Goal: Information Seeking & Learning: Learn about a topic

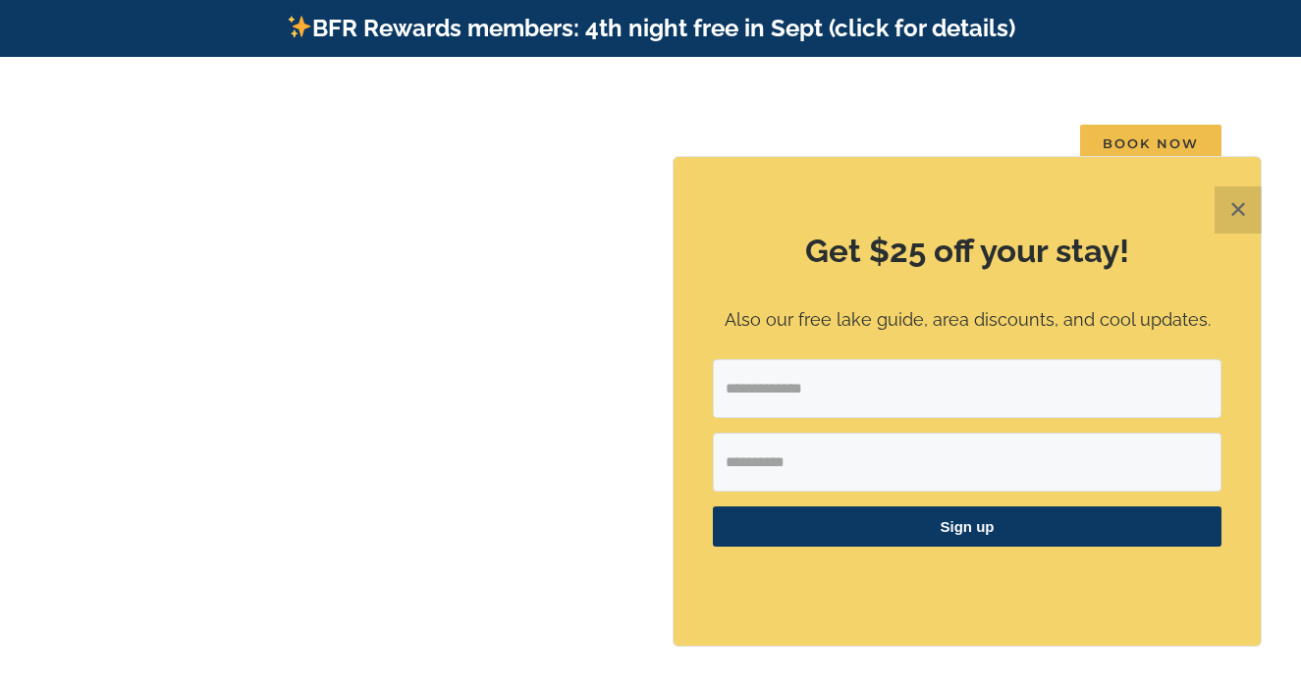
click at [1231, 206] on button "✕" at bounding box center [1237, 210] width 47 height 47
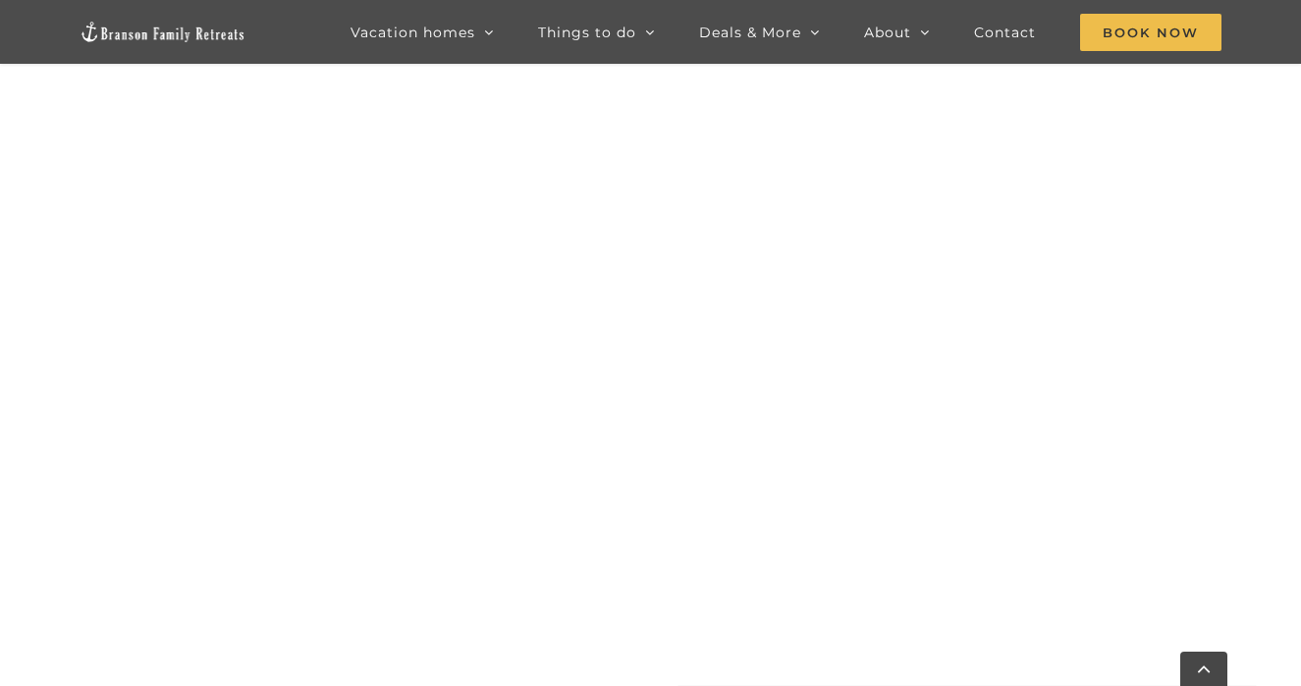
scroll to position [1054, 0]
drag, startPoint x: 1308, startPoint y: 55, endPoint x: 1342, endPoint y: 219, distance: 167.5
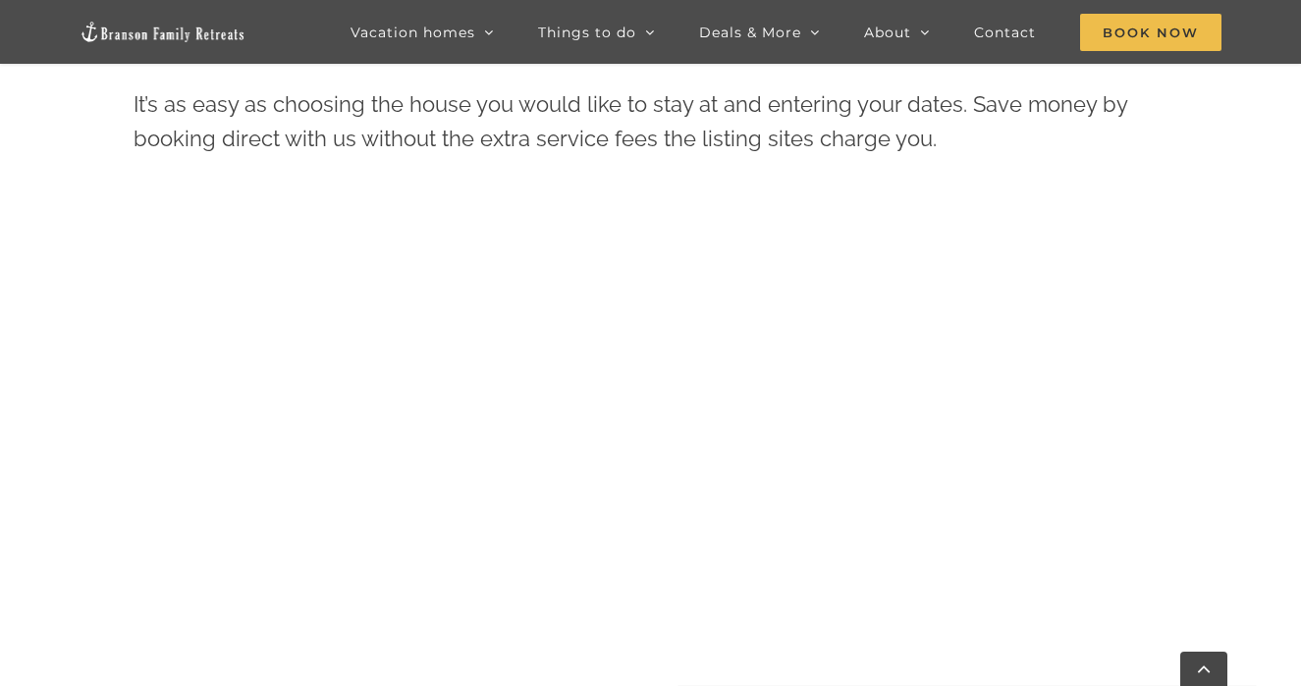
scroll to position [821, 0]
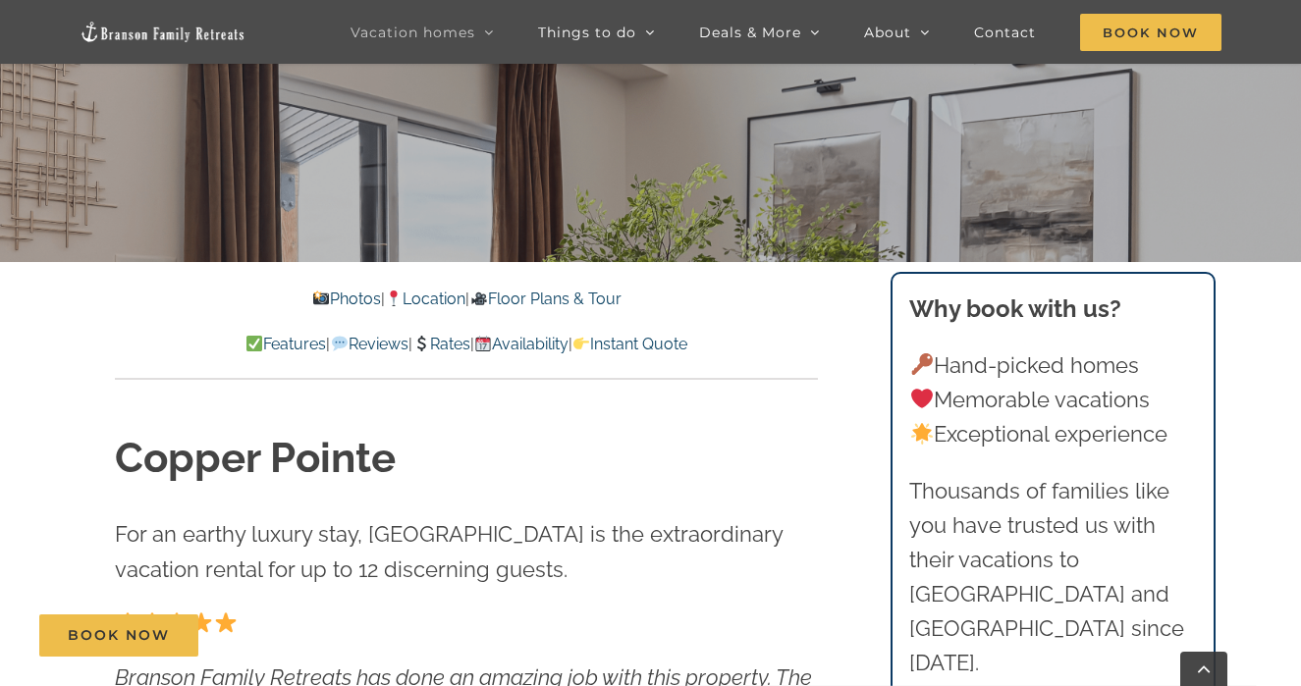
scroll to position [510, 0]
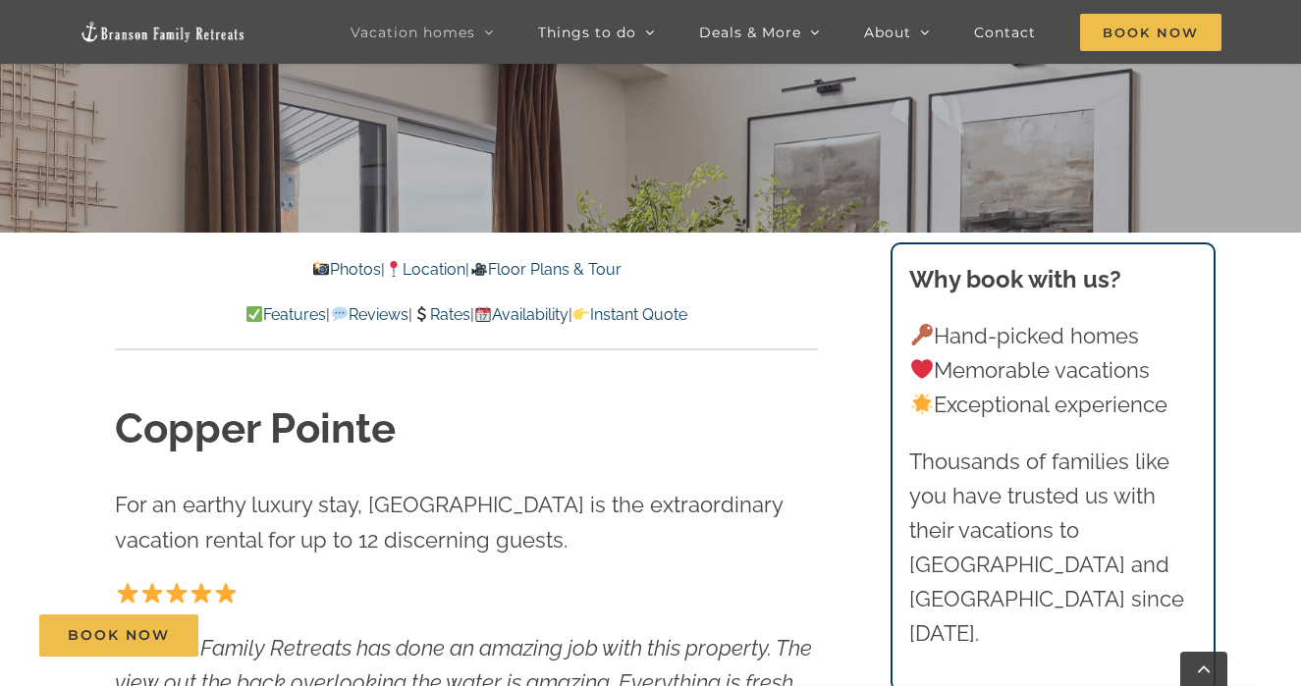
click at [453, 318] on link "Rates" at bounding box center [441, 314] width 58 height 19
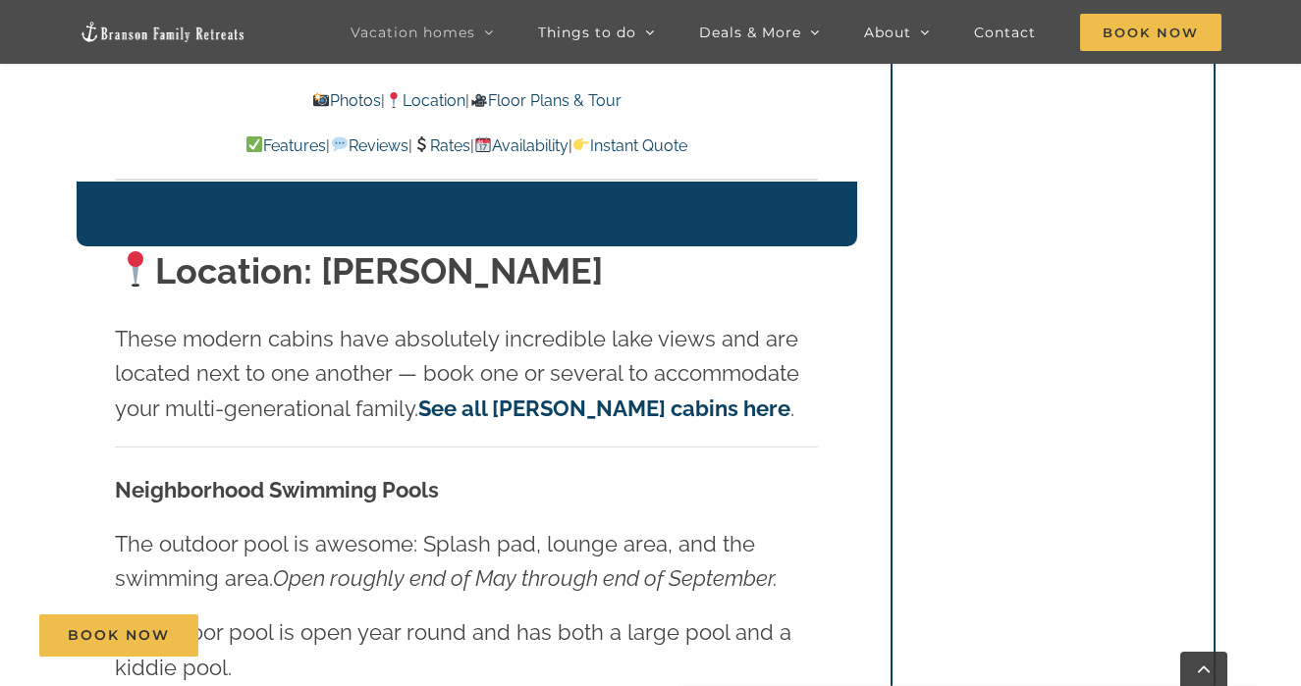
scroll to position [3888, 0]
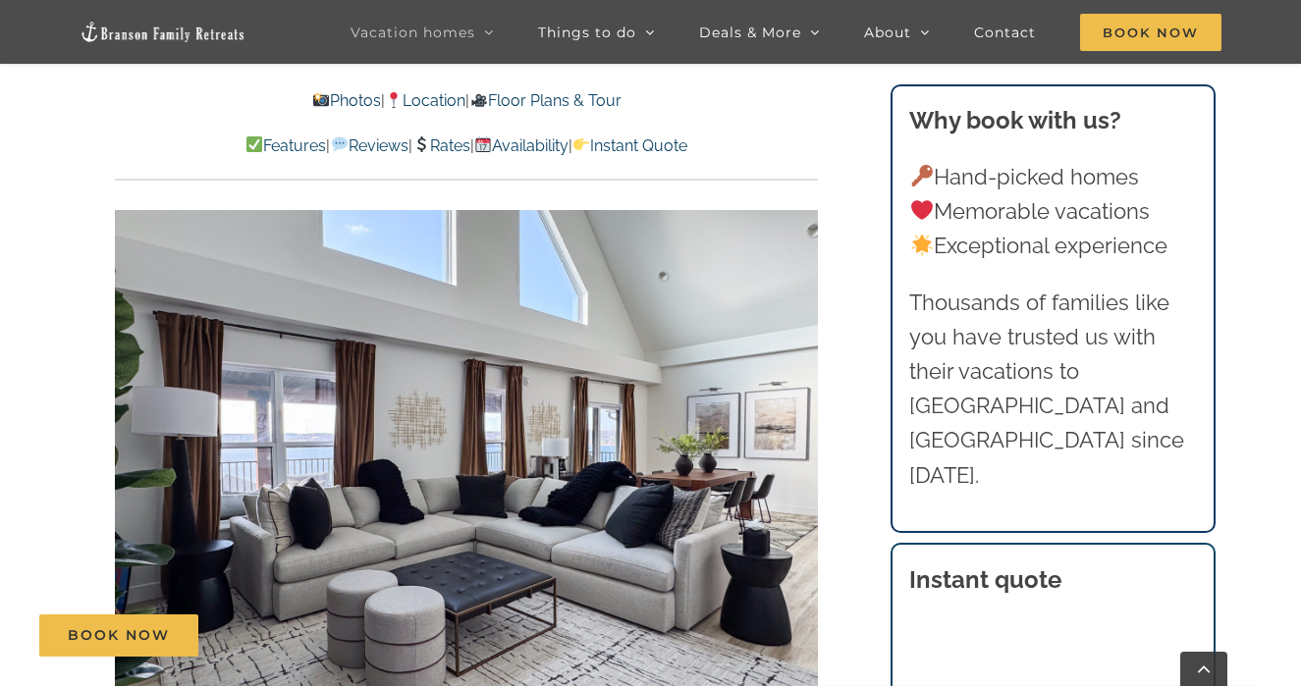
scroll to position [1373, 0]
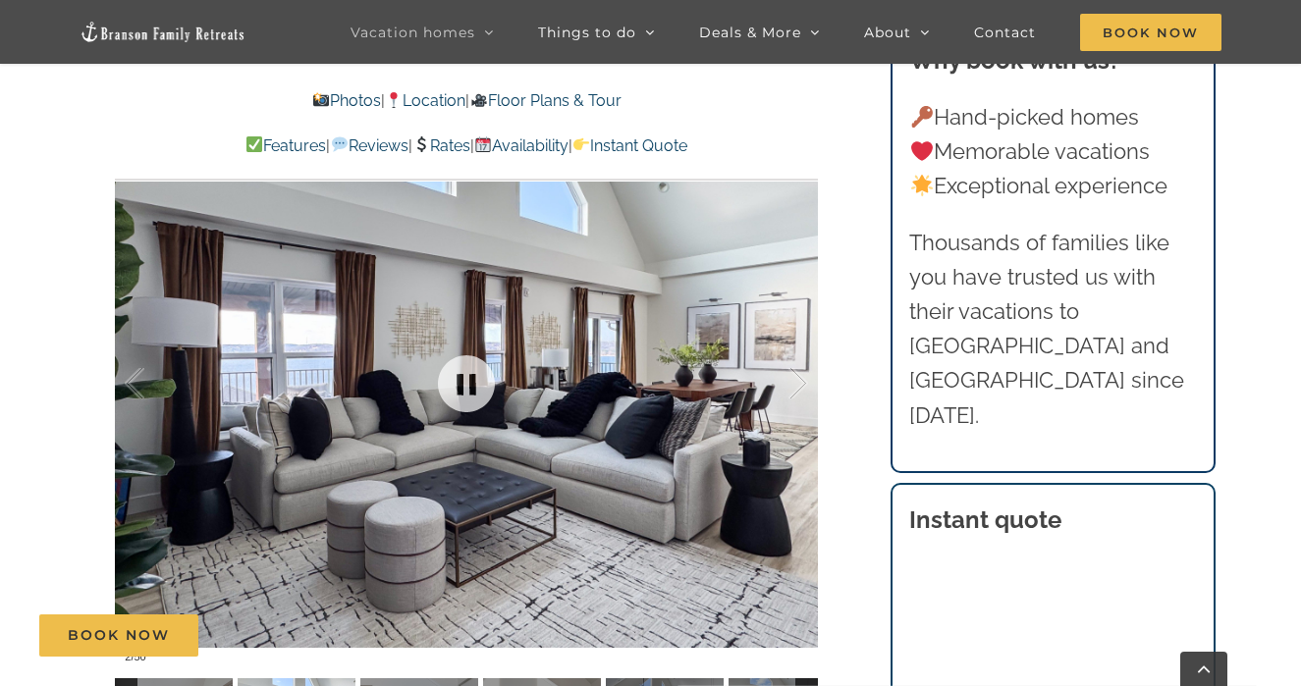
click at [505, 483] on div at bounding box center [466, 383] width 703 height 577
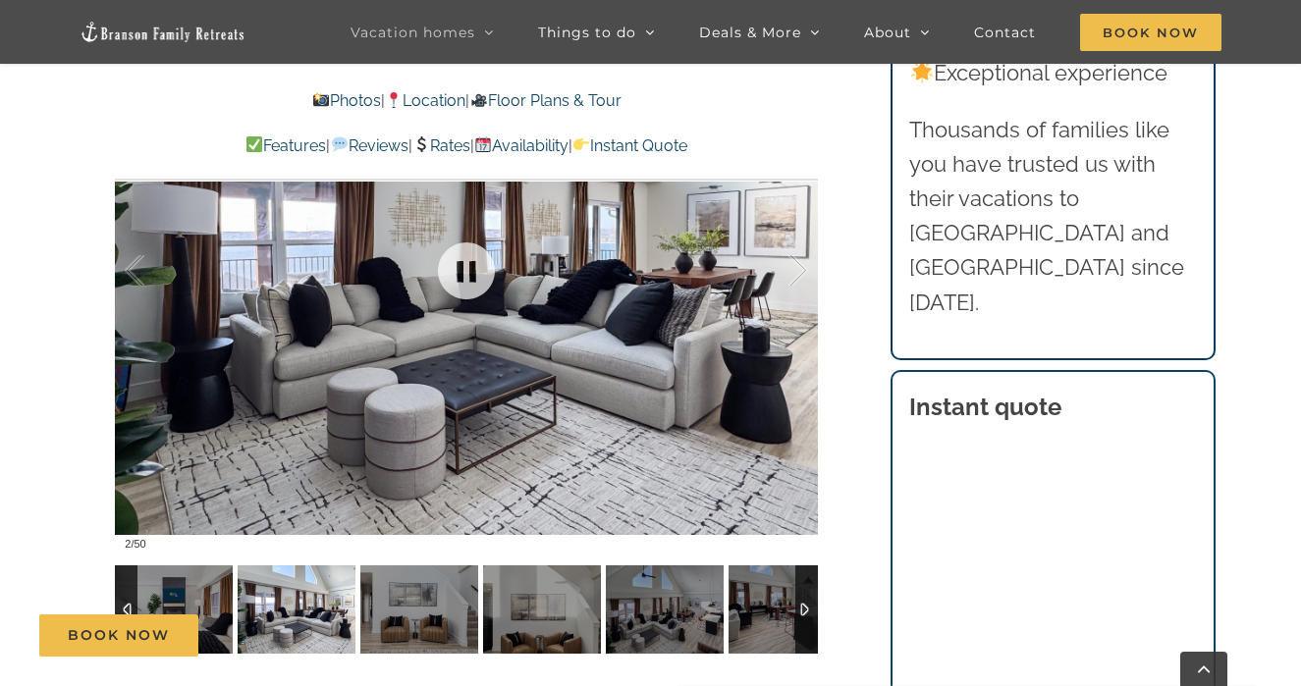
scroll to position [1491, 0]
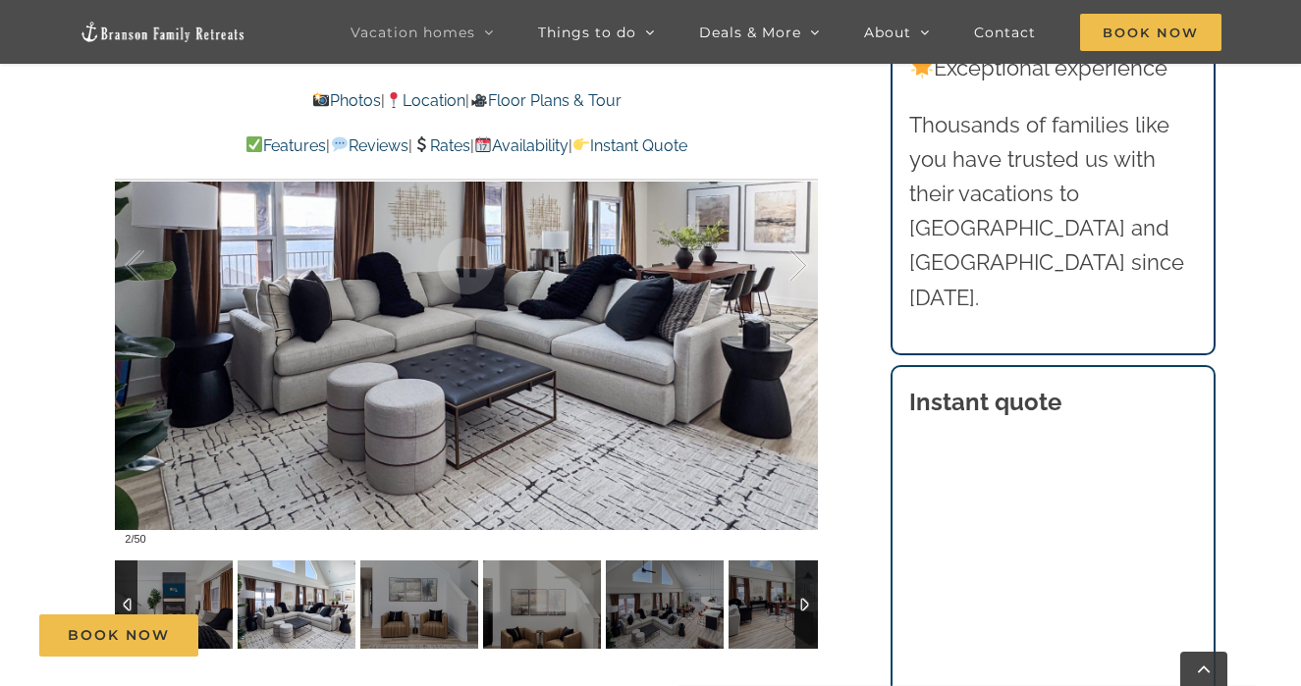
click at [315, 603] on img at bounding box center [297, 605] width 118 height 88
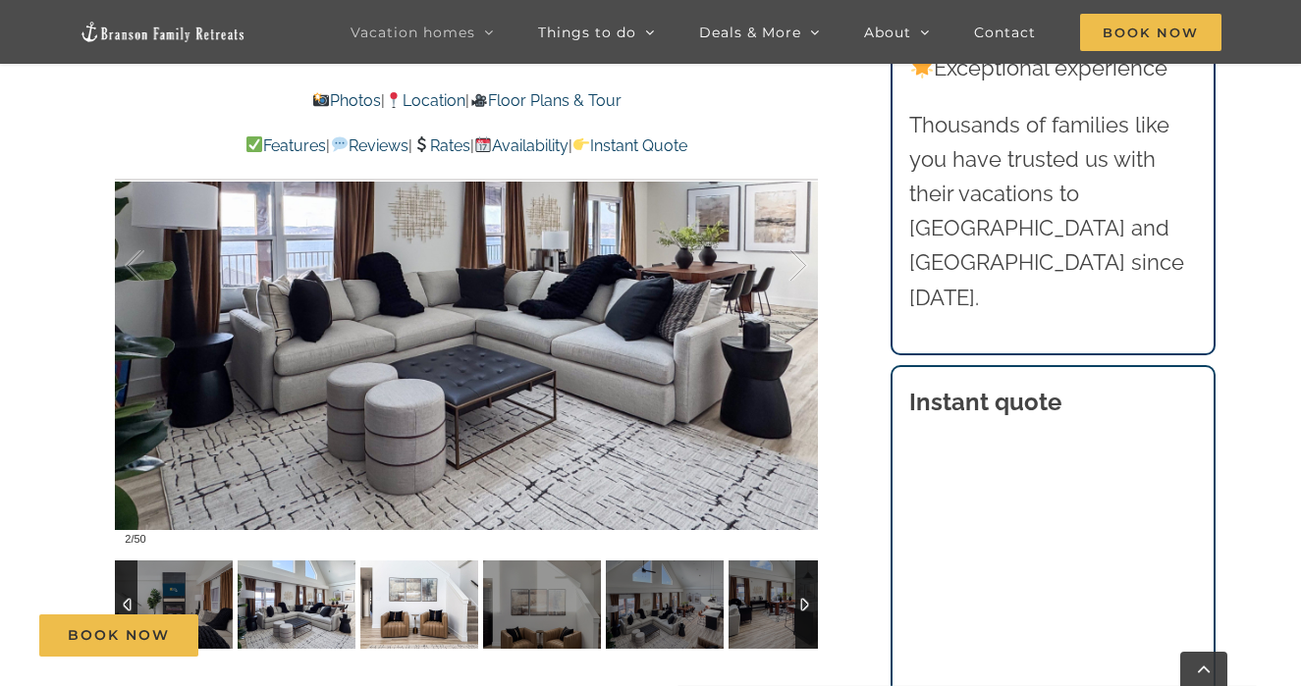
click at [415, 611] on img at bounding box center [419, 605] width 118 height 88
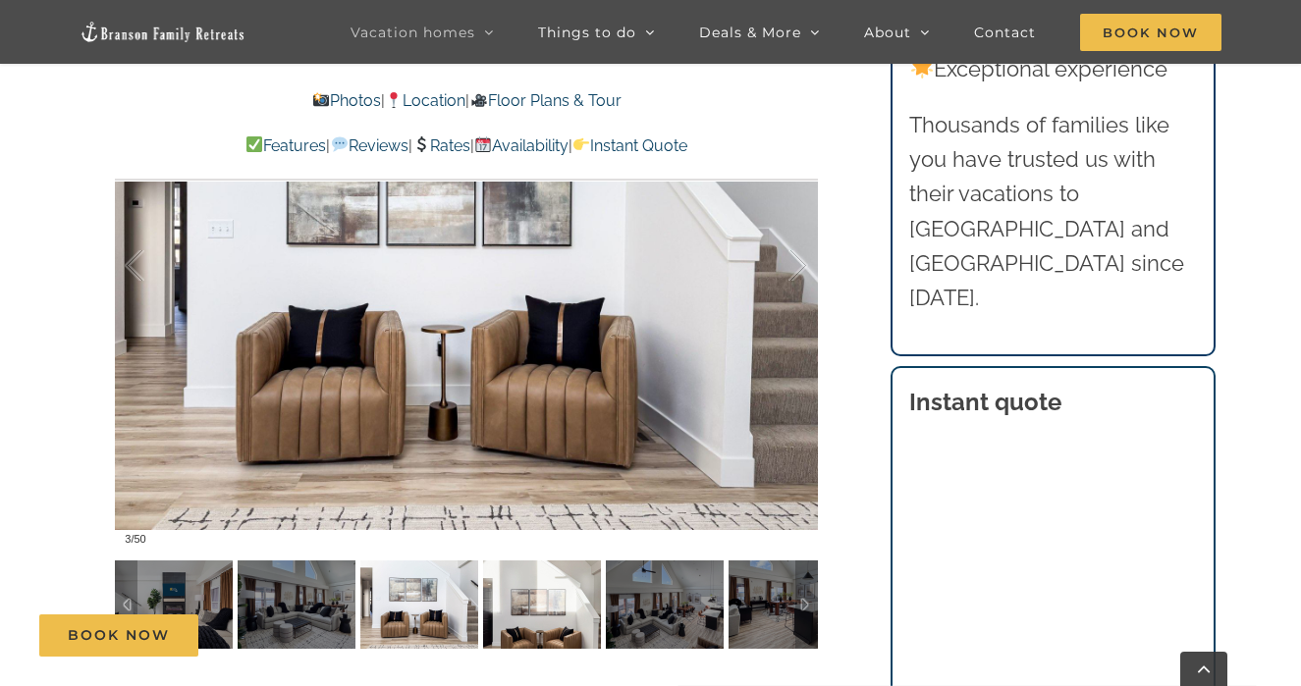
click at [536, 610] on img at bounding box center [542, 605] width 118 height 88
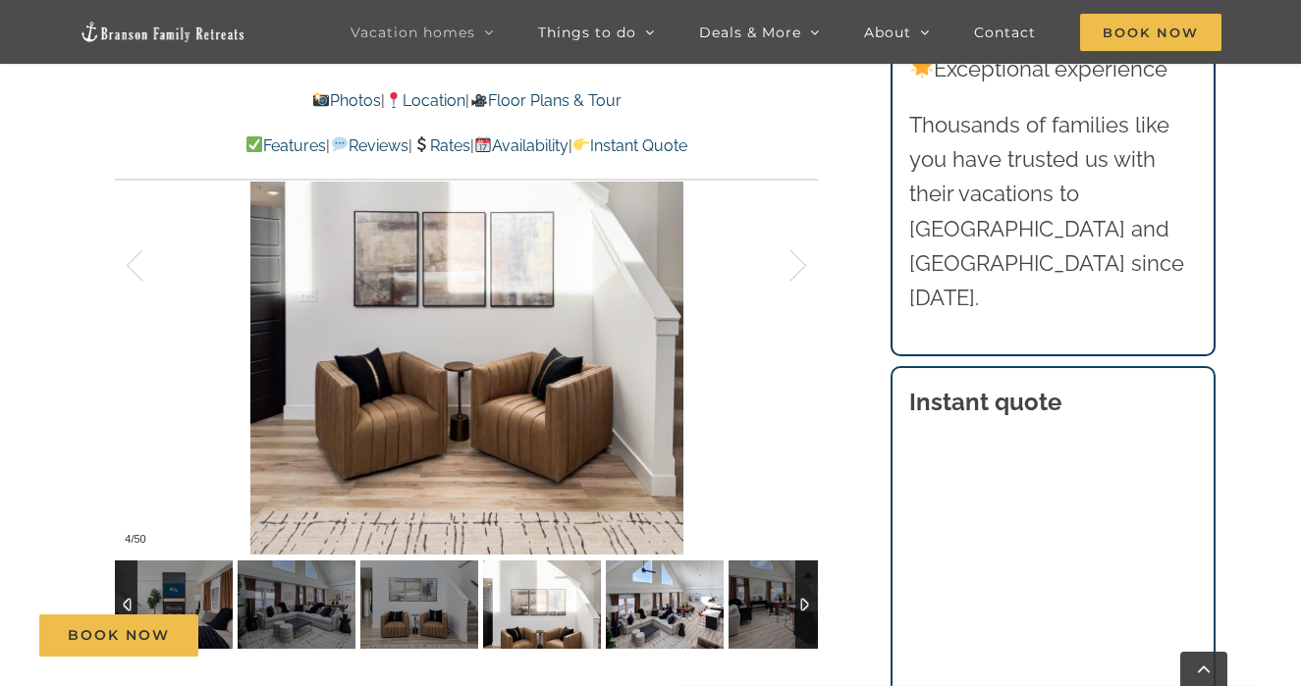
click at [660, 608] on img at bounding box center [665, 605] width 118 height 88
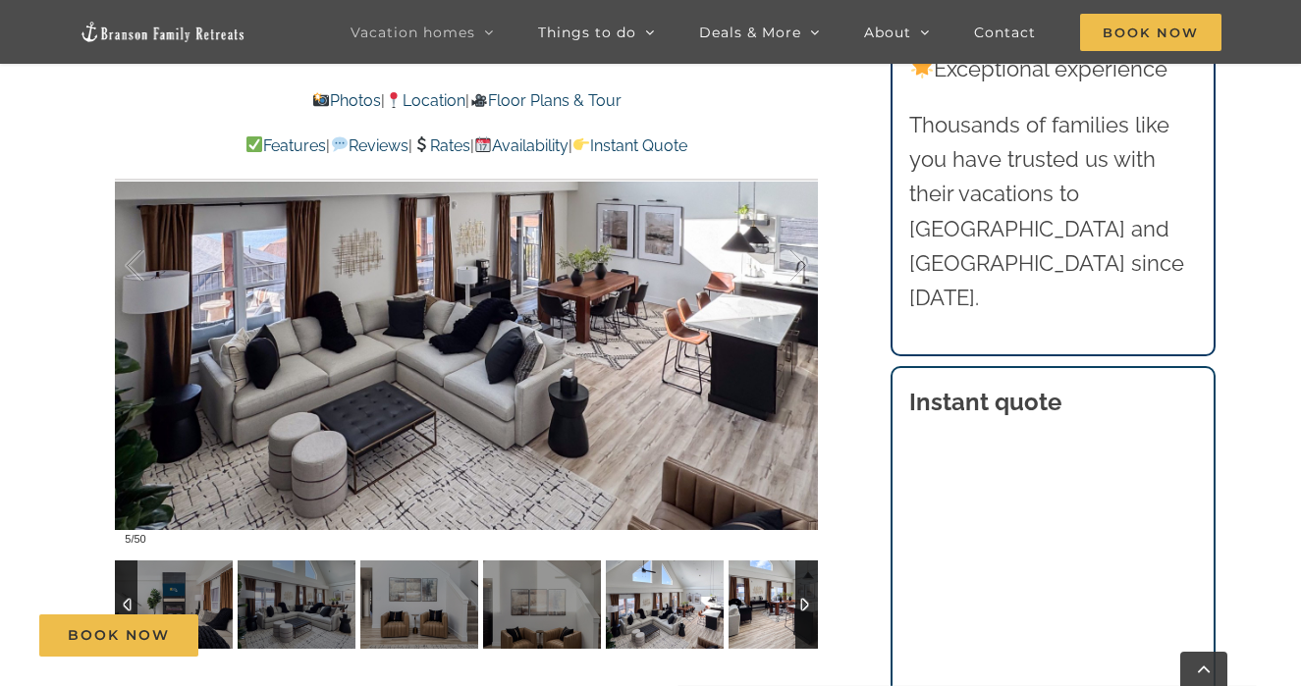
click at [769, 597] on img at bounding box center [787, 605] width 118 height 88
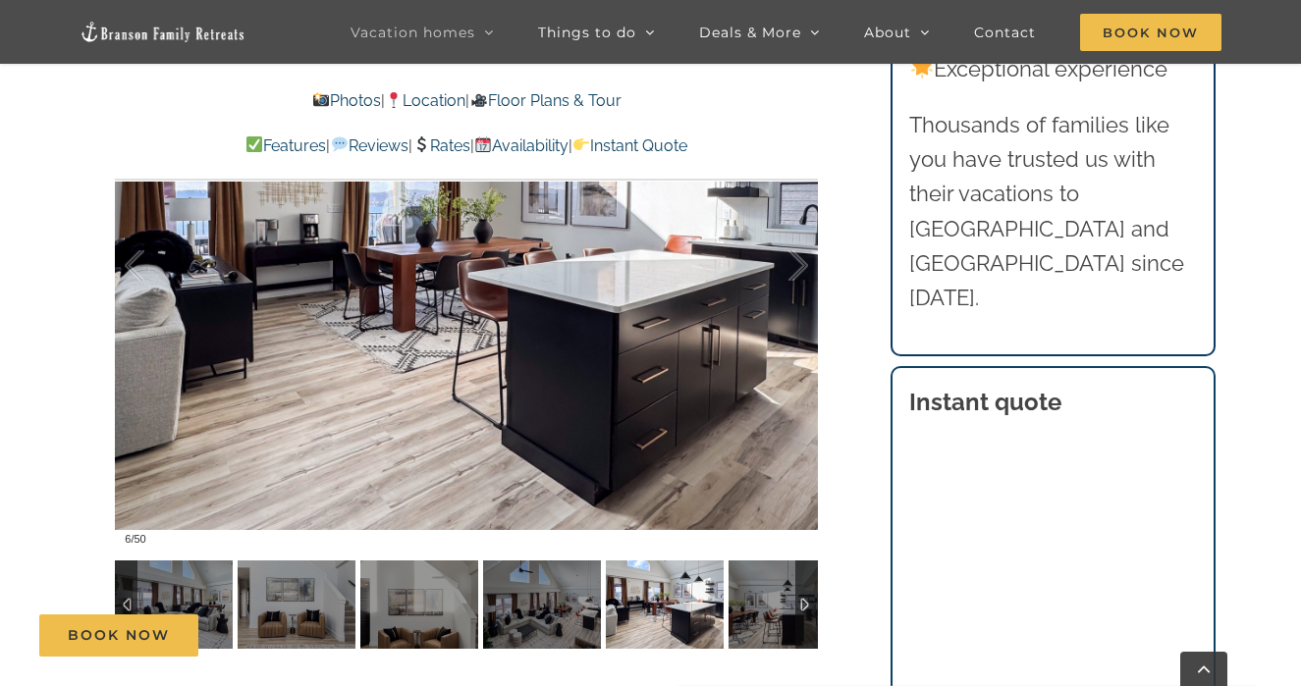
click at [804, 605] on div at bounding box center [806, 605] width 23 height 88
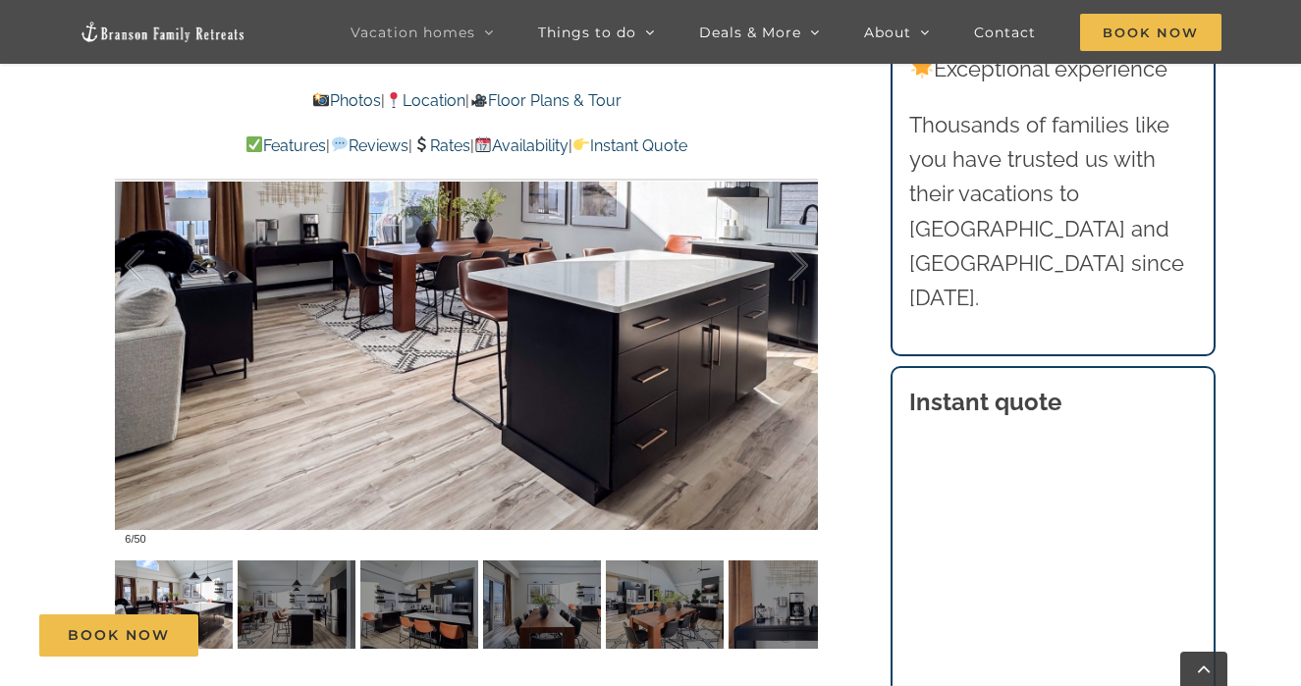
click at [686, 624] on div "Book Now" at bounding box center [664, 635] width 1251 height 42
click at [800, 601] on div at bounding box center [806, 605] width 23 height 88
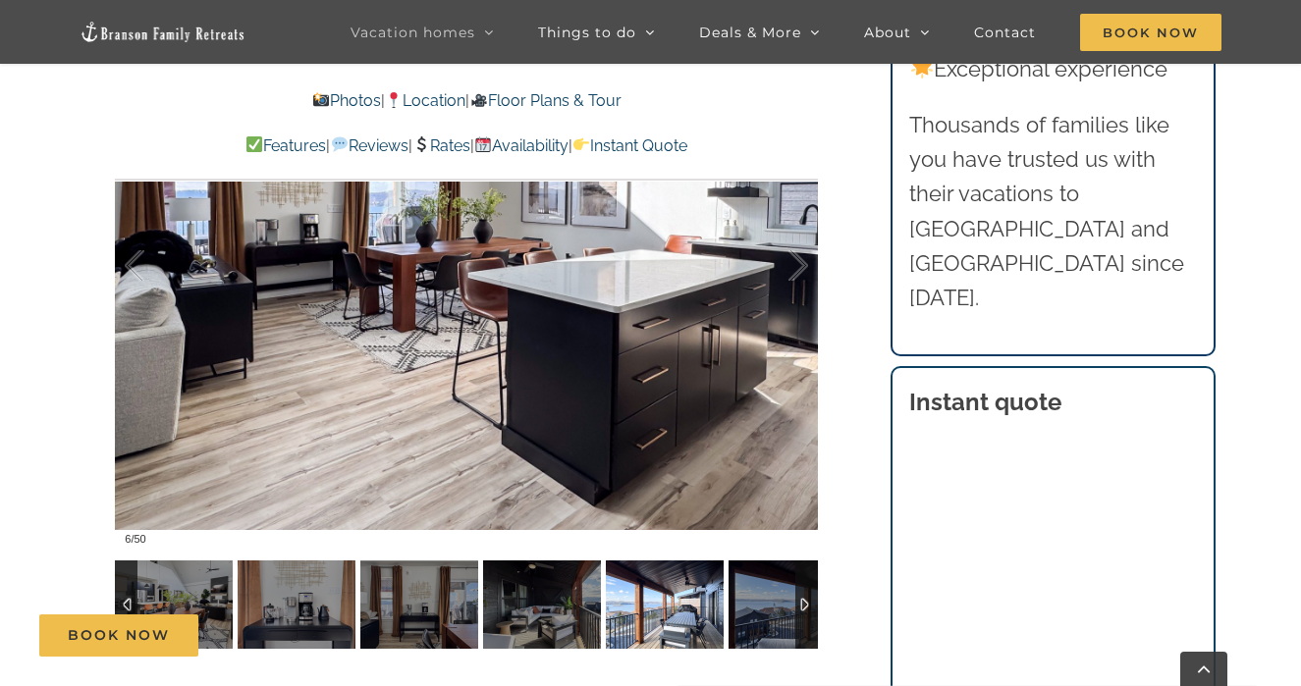
click at [673, 614] on img at bounding box center [665, 605] width 118 height 88
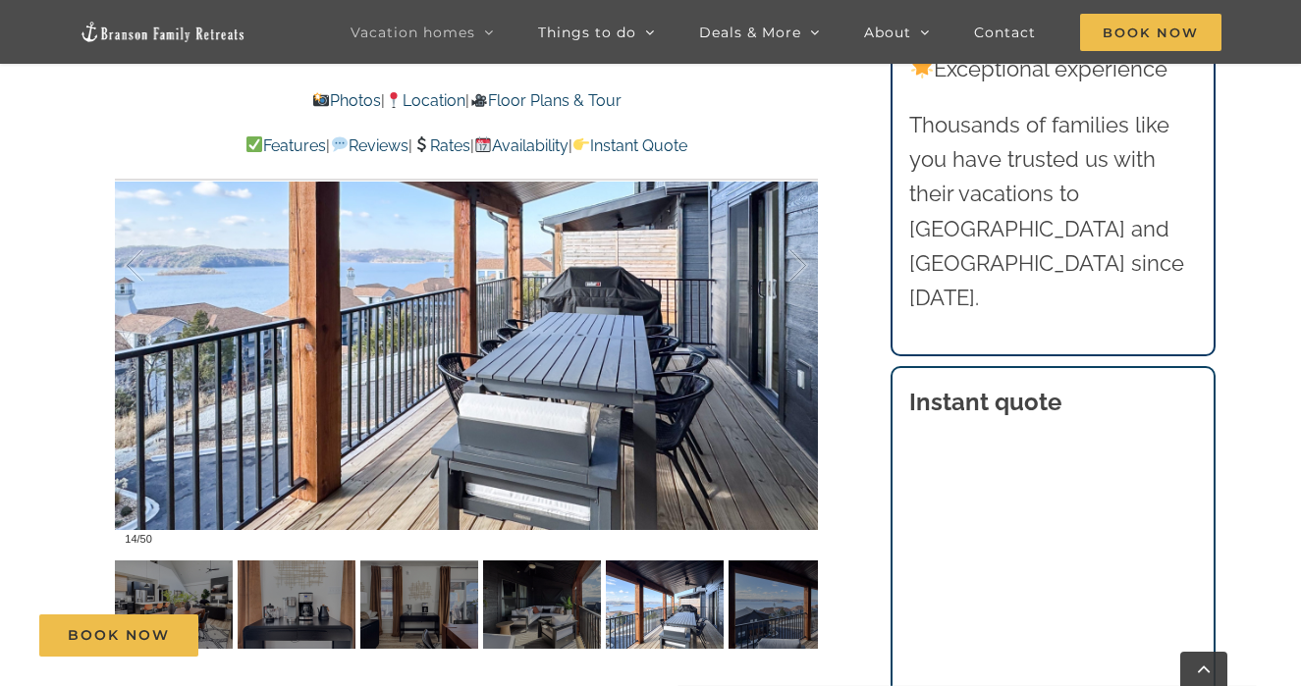
click at [757, 618] on div "Book Now" at bounding box center [664, 635] width 1251 height 42
click at [767, 594] on img at bounding box center [787, 605] width 118 height 88
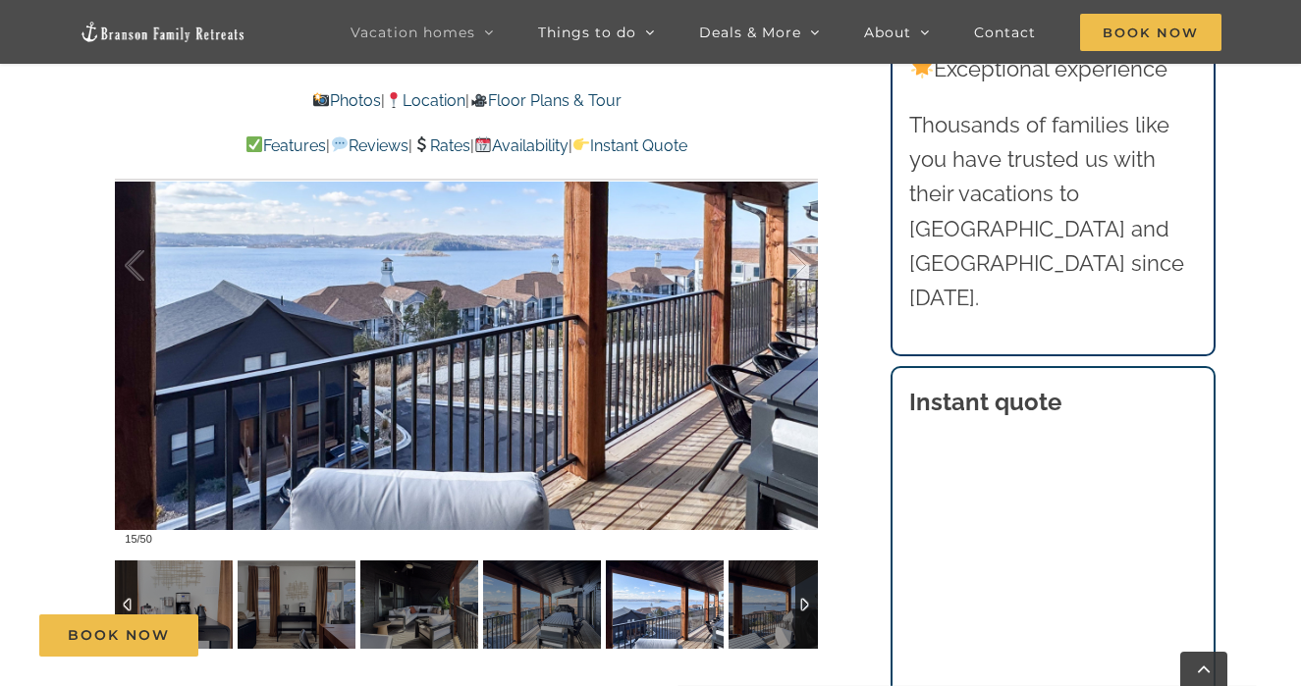
click at [810, 598] on div at bounding box center [806, 605] width 23 height 88
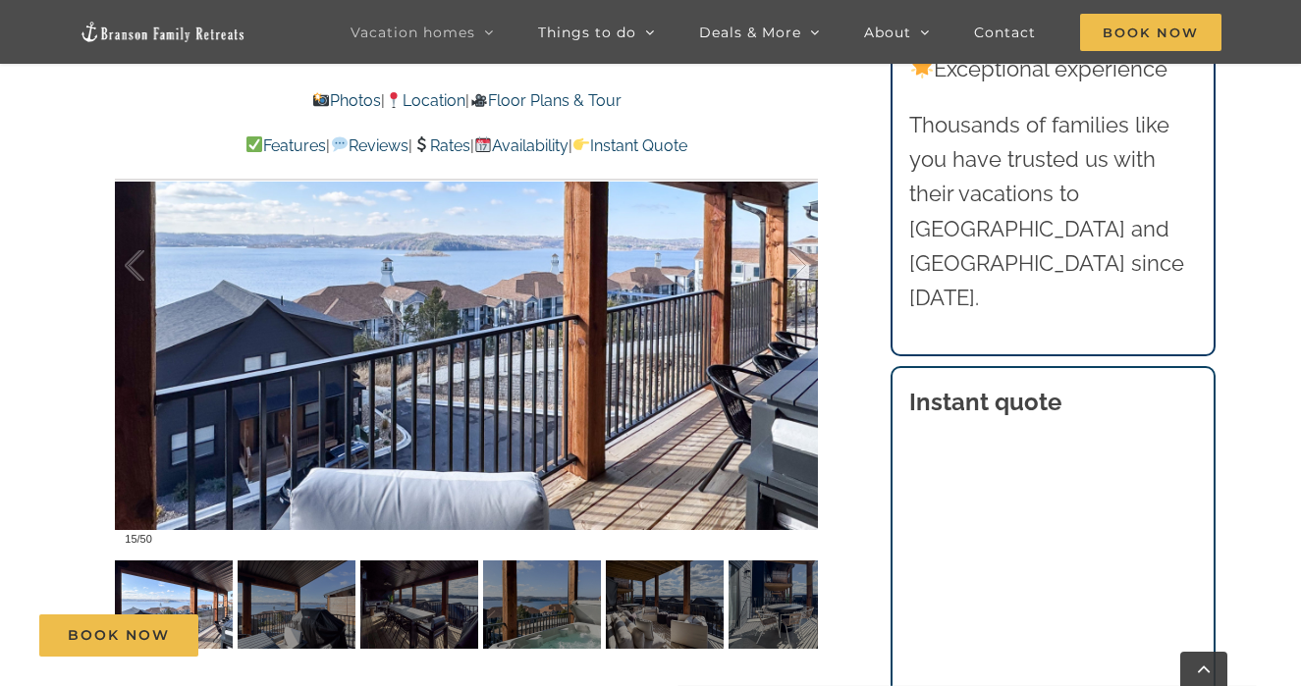
click at [545, 627] on div "Book Now" at bounding box center [664, 635] width 1251 height 42
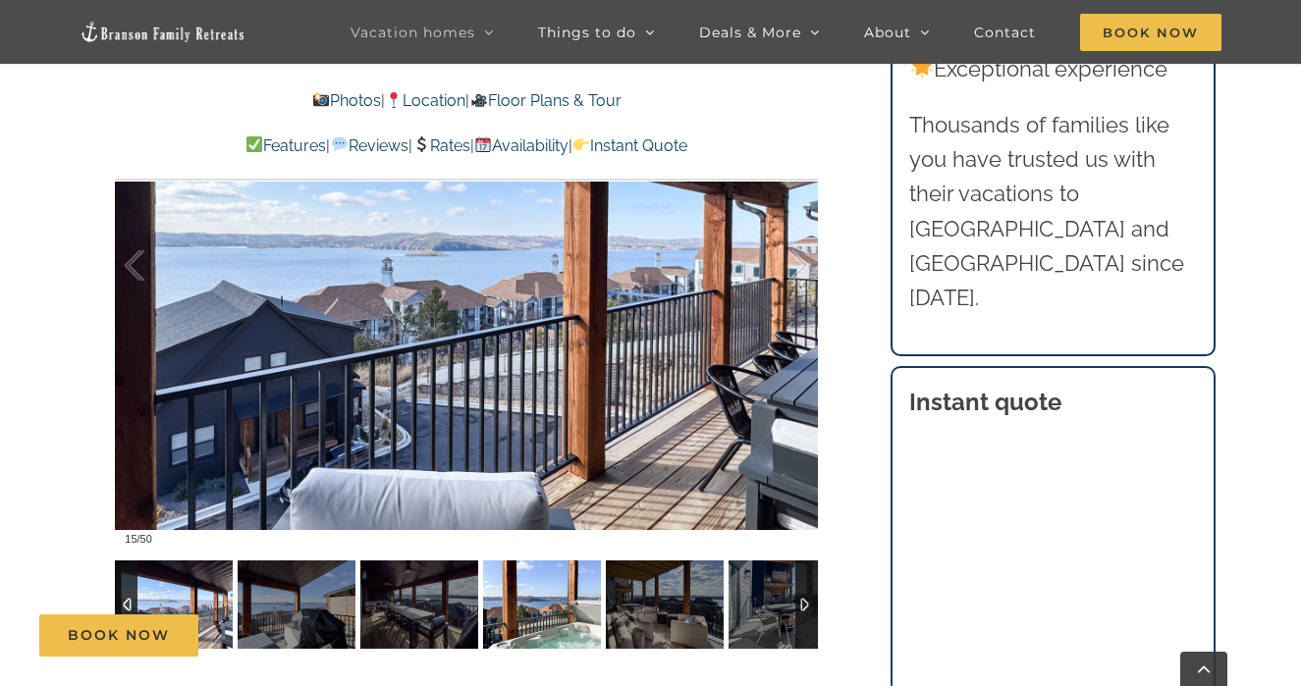
click at [556, 608] on img at bounding box center [542, 605] width 118 height 88
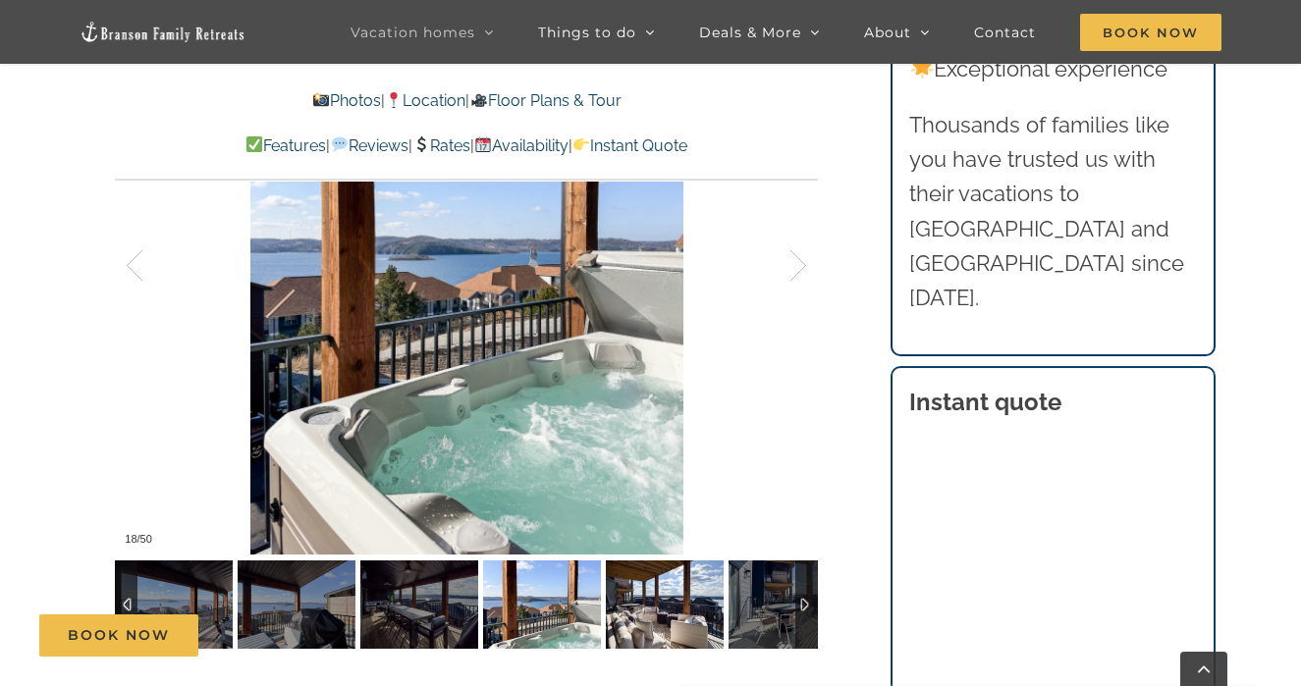
click at [695, 612] on img at bounding box center [665, 605] width 118 height 88
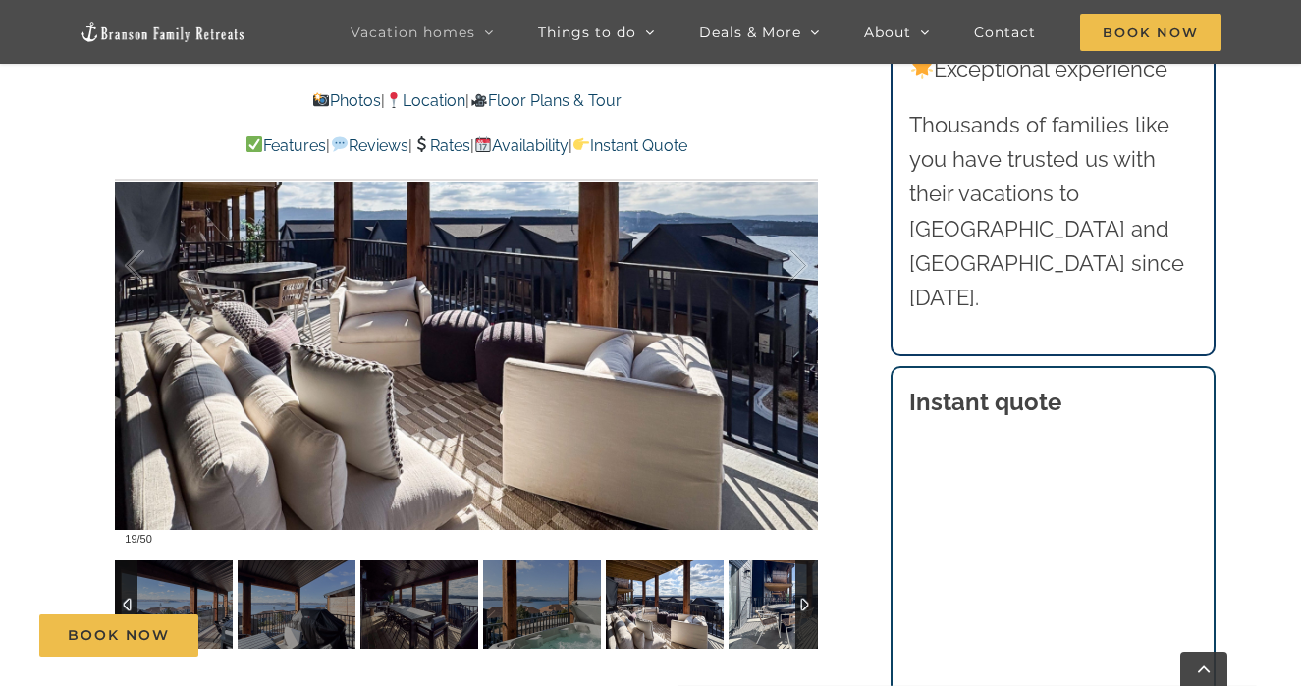
click at [765, 610] on img at bounding box center [787, 605] width 118 height 88
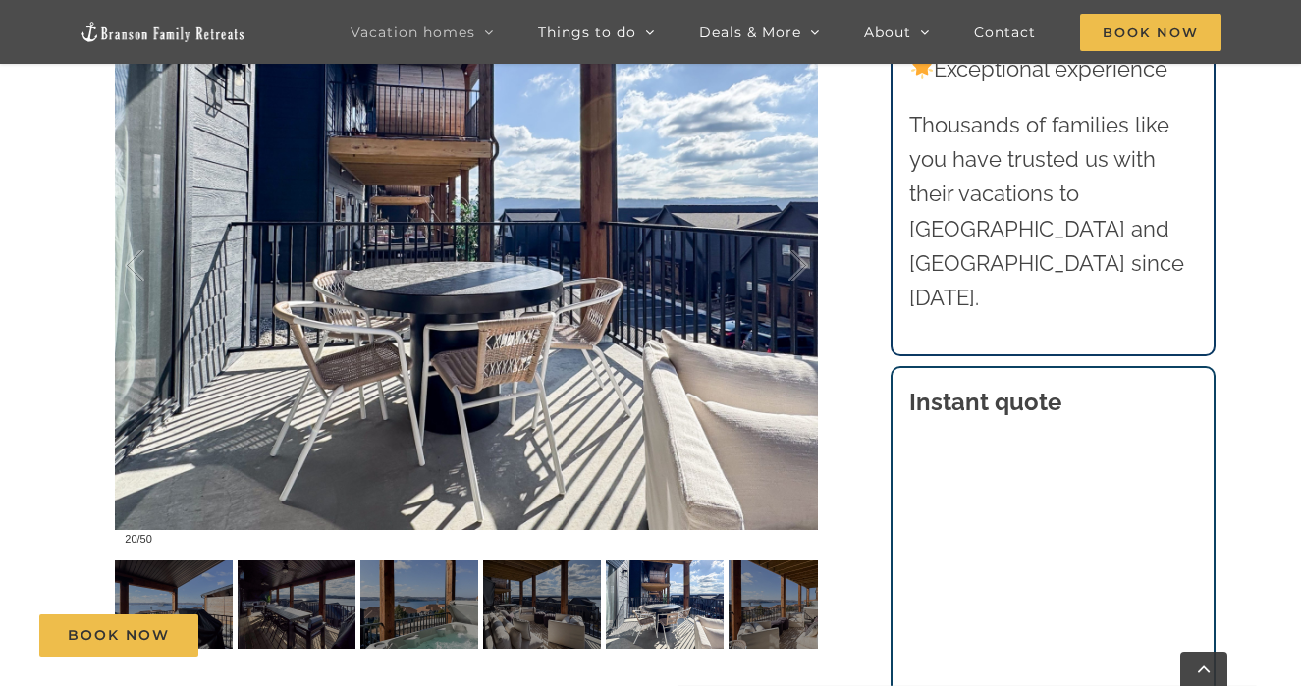
scroll to position [510, 0]
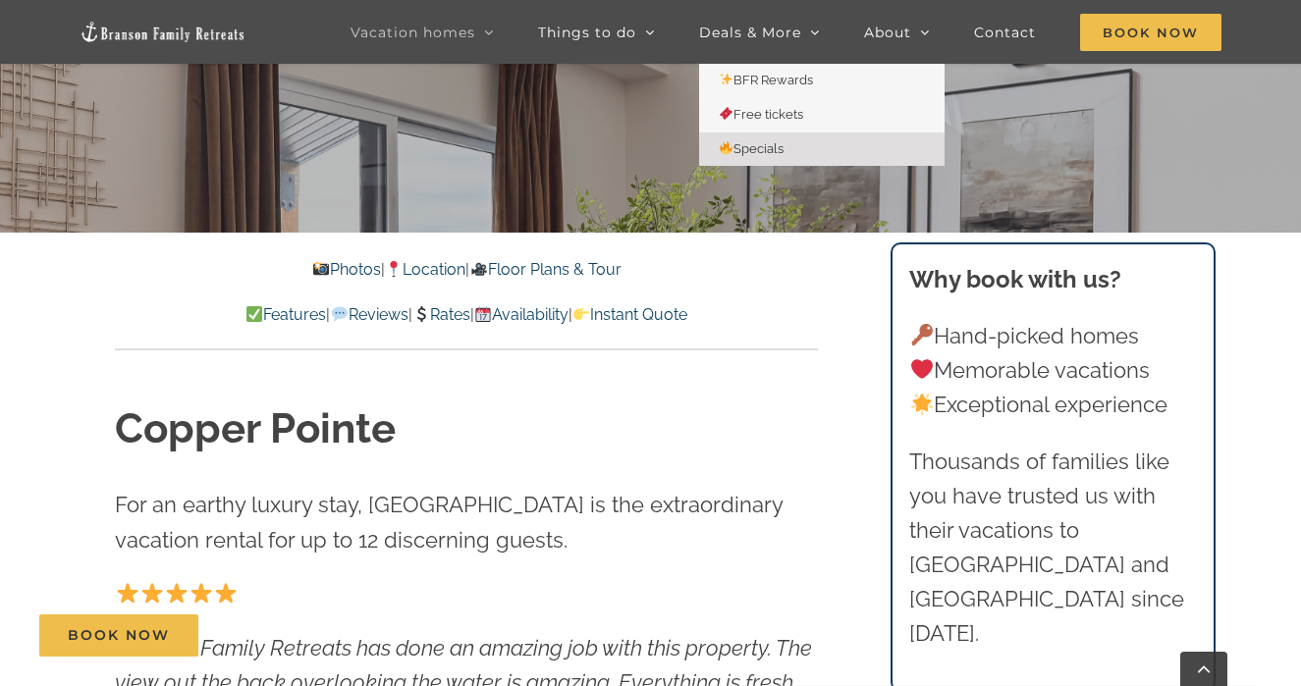
click at [769, 147] on span "Specials" at bounding box center [751, 148] width 65 height 15
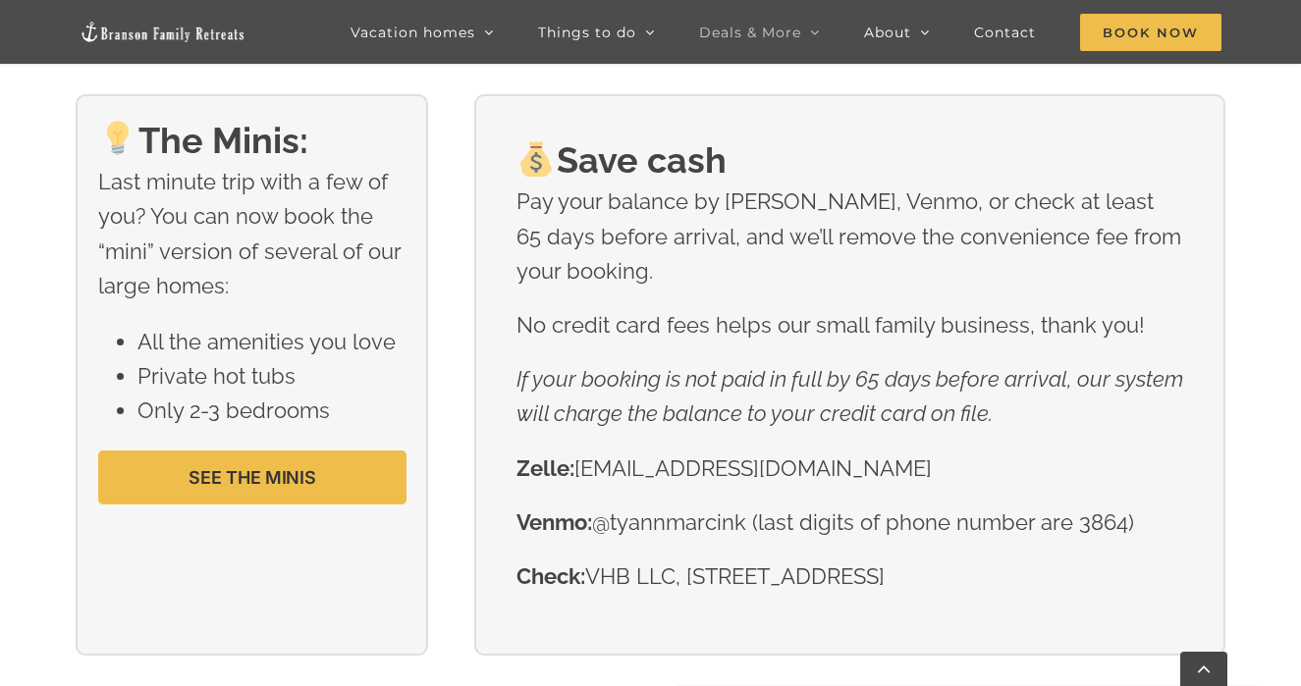
scroll to position [2845, 0]
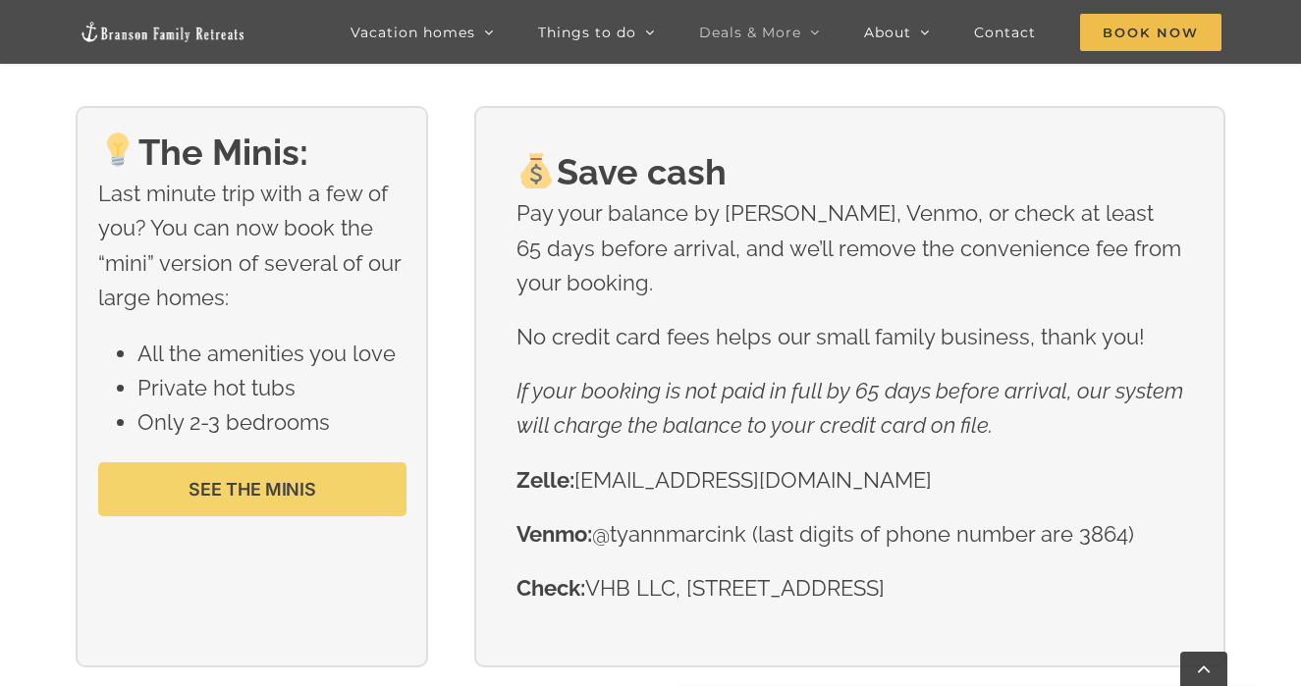
click at [334, 499] on link "SEE THE MINIS" at bounding box center [252, 489] width 308 height 54
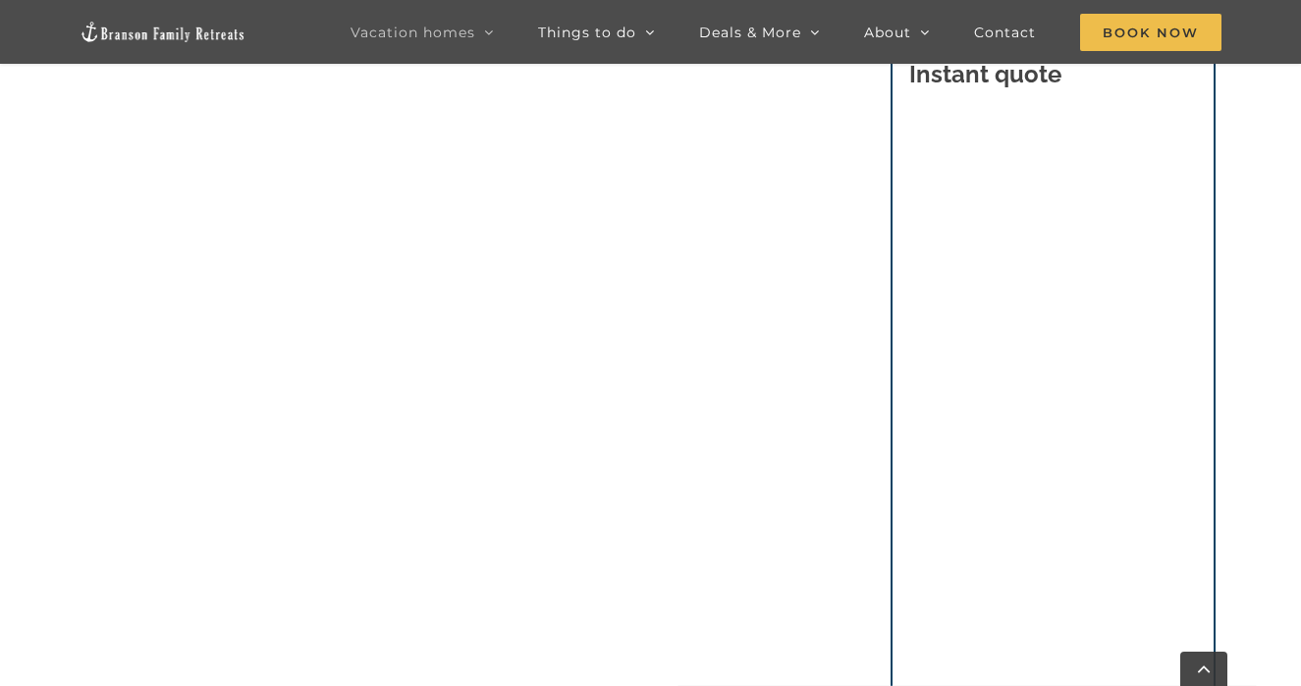
scroll to position [1571, 0]
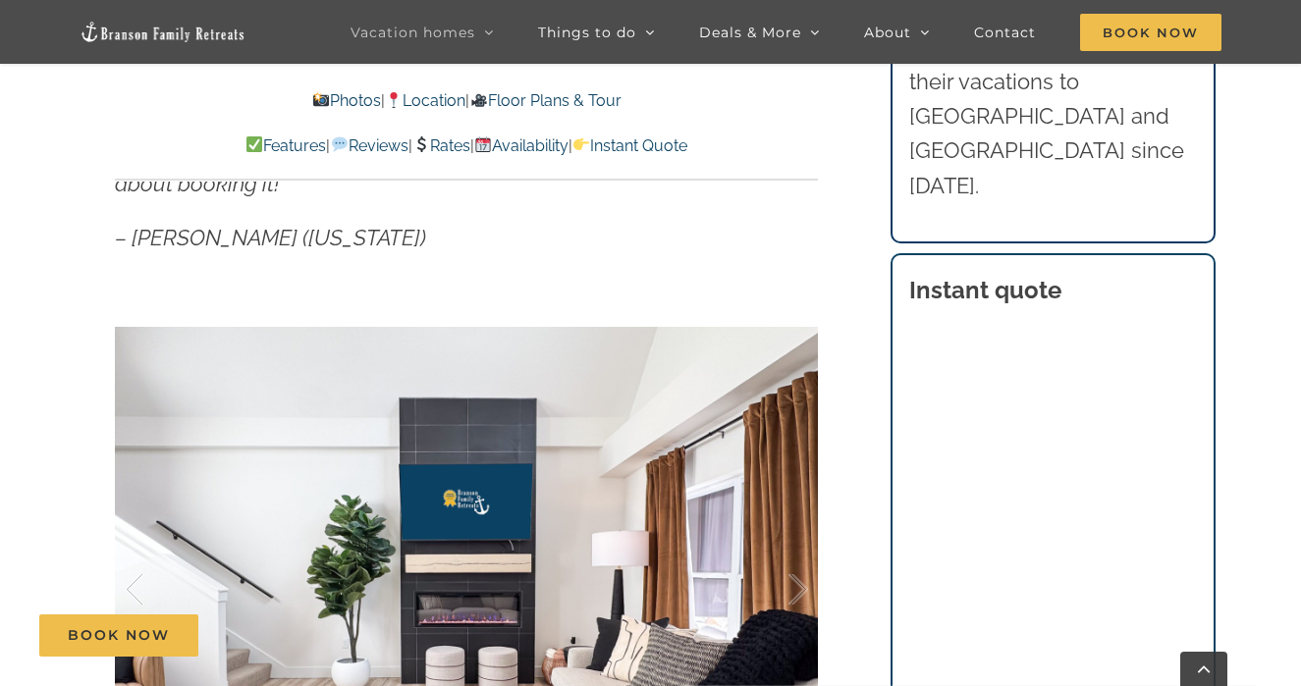
scroll to position [1147, 0]
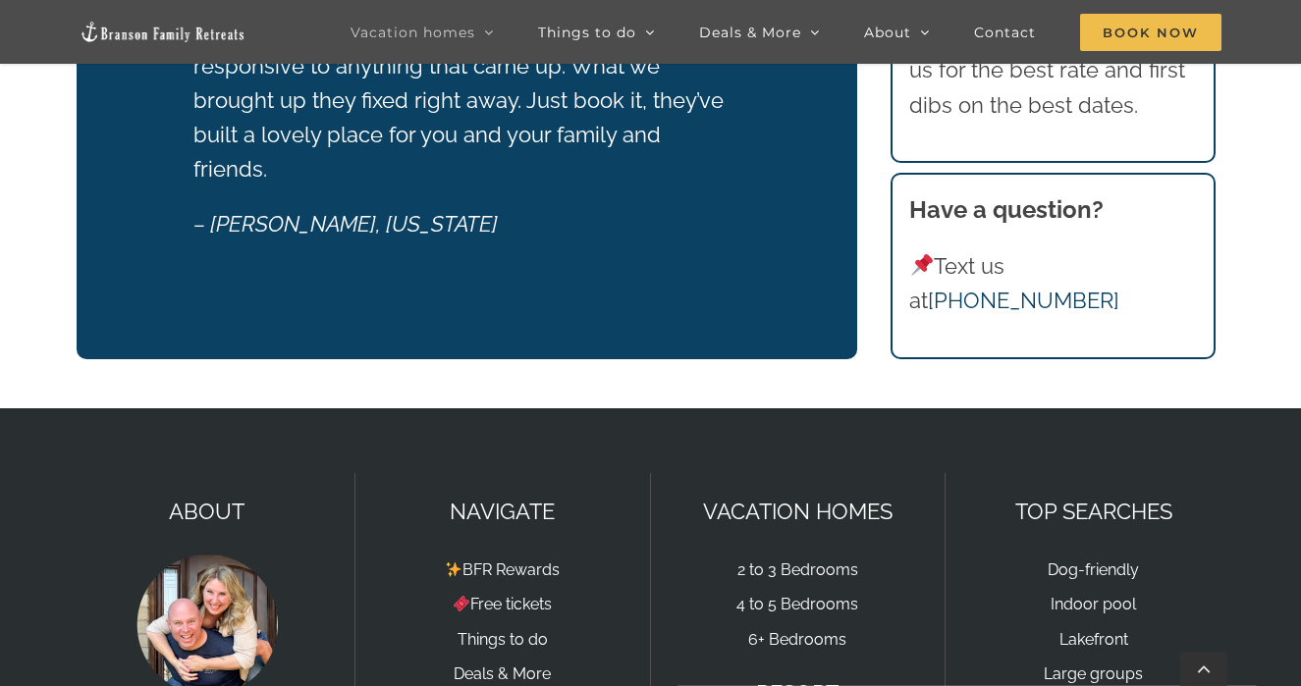
scroll to position [3028, 0]
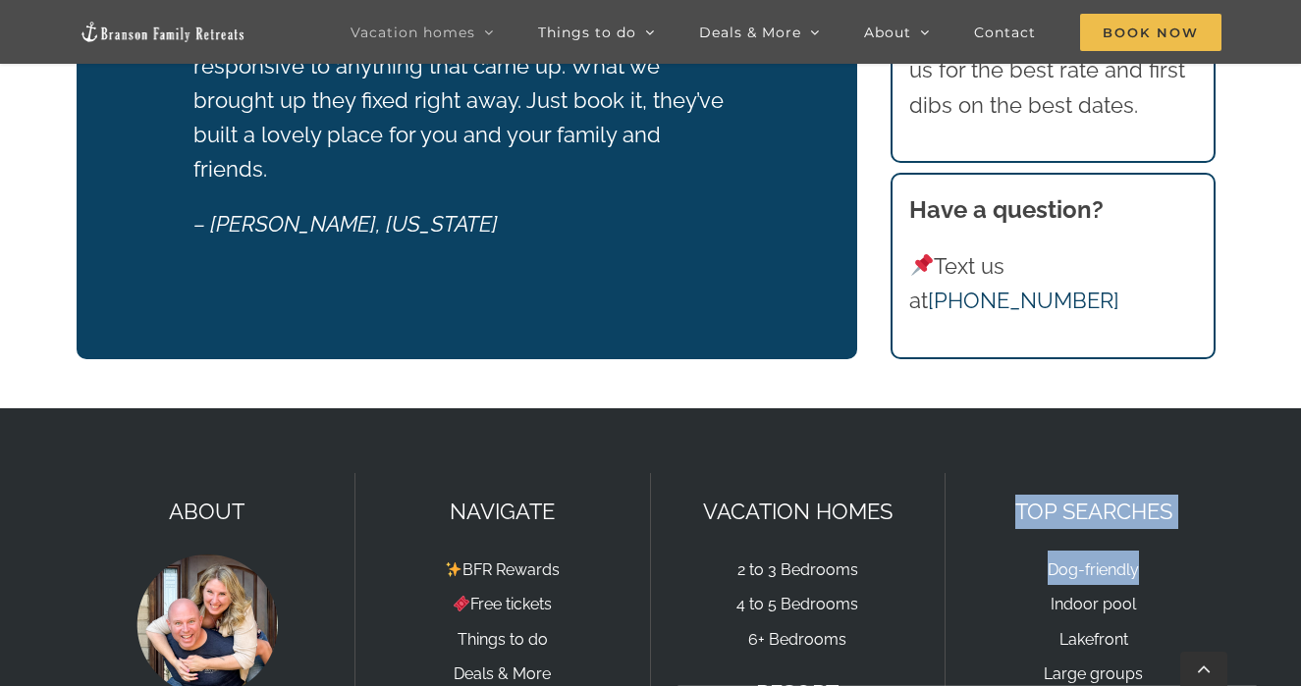
drag, startPoint x: 1299, startPoint y: 536, endPoint x: 1301, endPoint y: 397, distance: 139.4
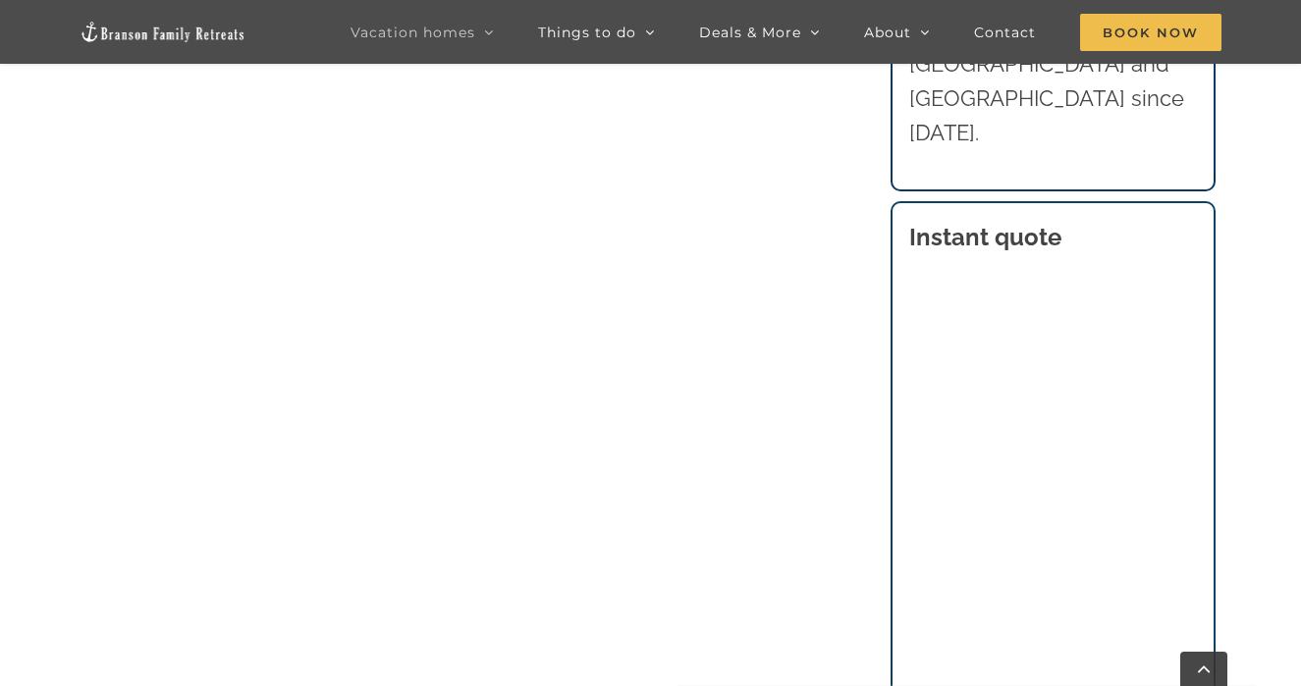
scroll to position [1813, 0]
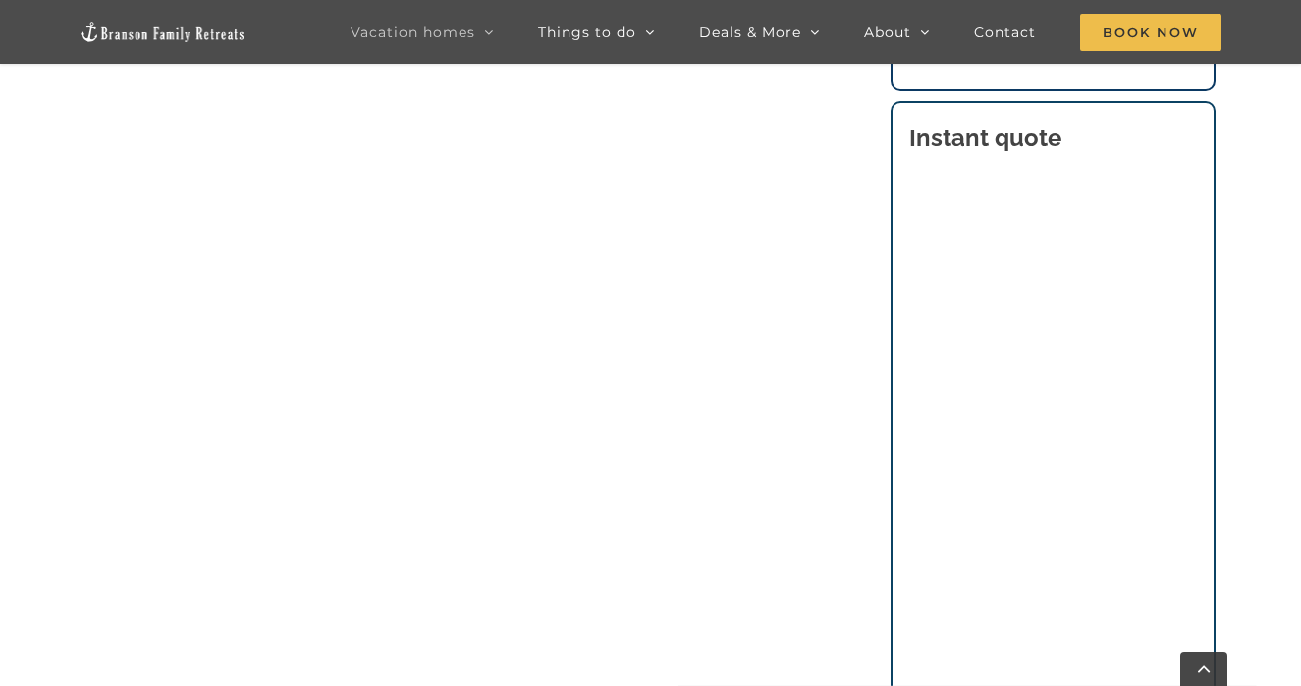
click at [1239, 385] on main "2 to 3 Bedroom Cabins and Lodges at Table Rock Lake | Branson Family Retreats t…" at bounding box center [650, 276] width 1301 height 2693
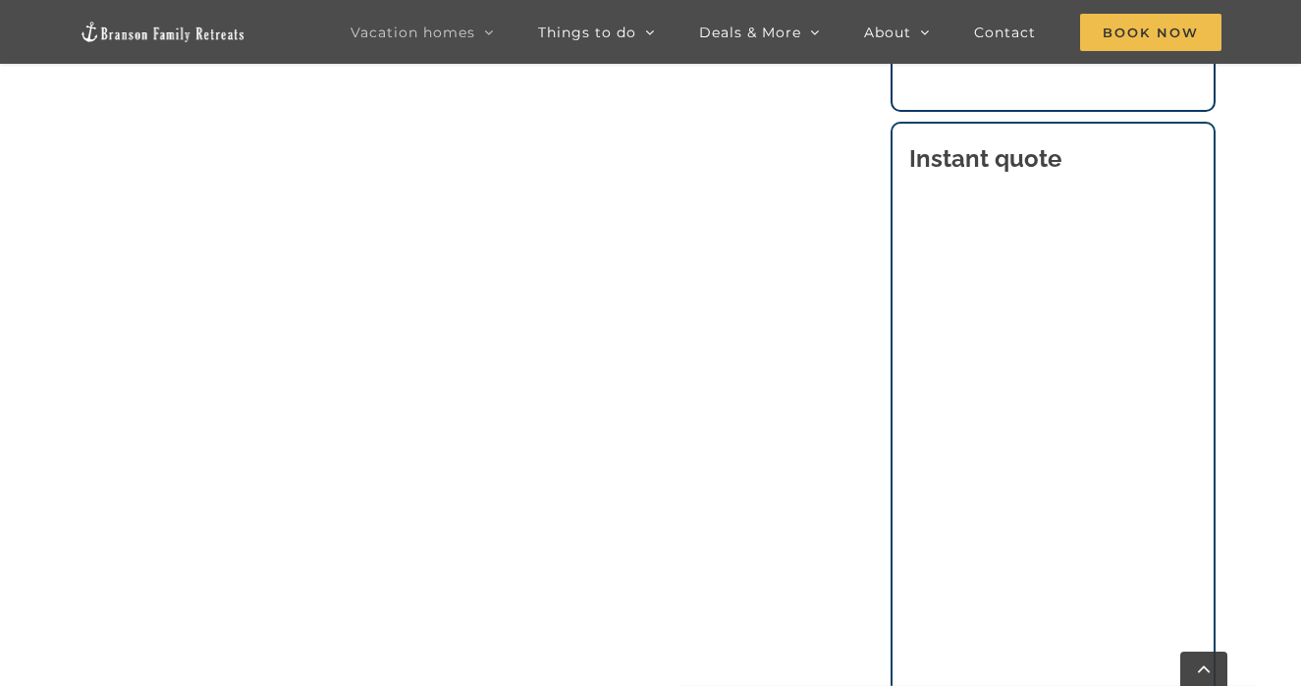
scroll to position [1801, 0]
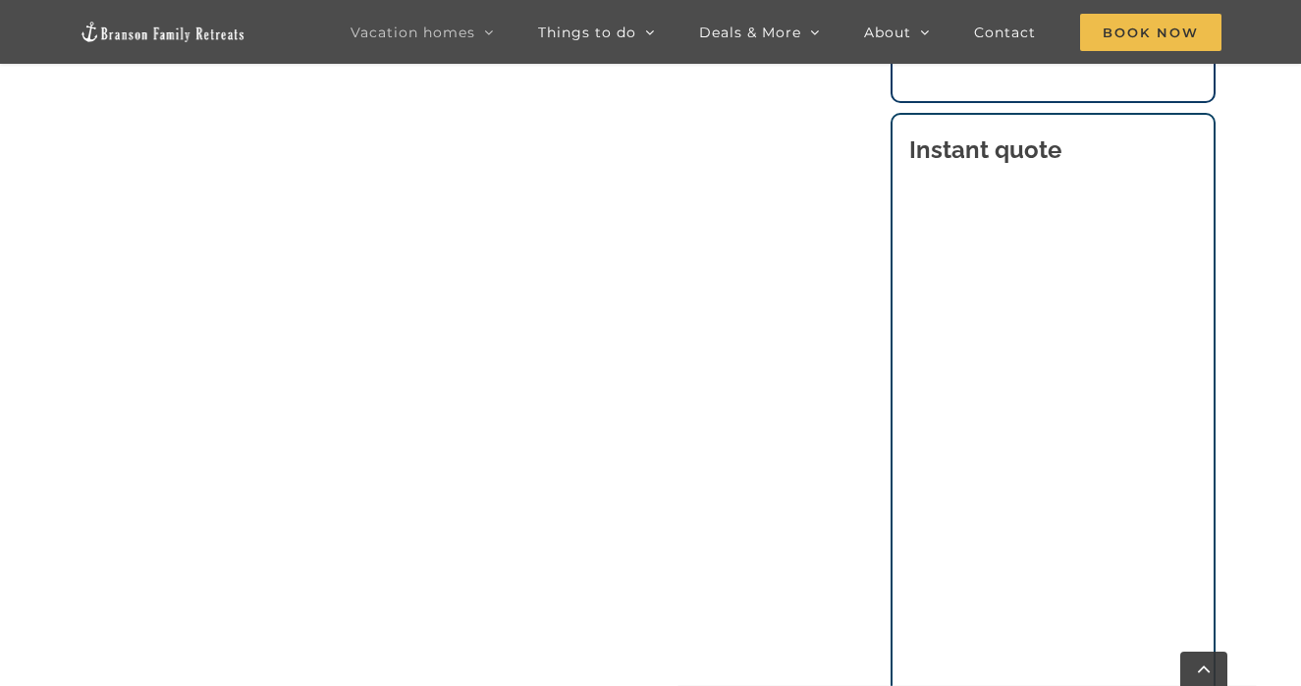
click at [1257, 437] on main "2 to 3 Bedroom Cabins and Lodges at Table Rock Lake | Branson Family Retreats t…" at bounding box center [650, 288] width 1301 height 2693
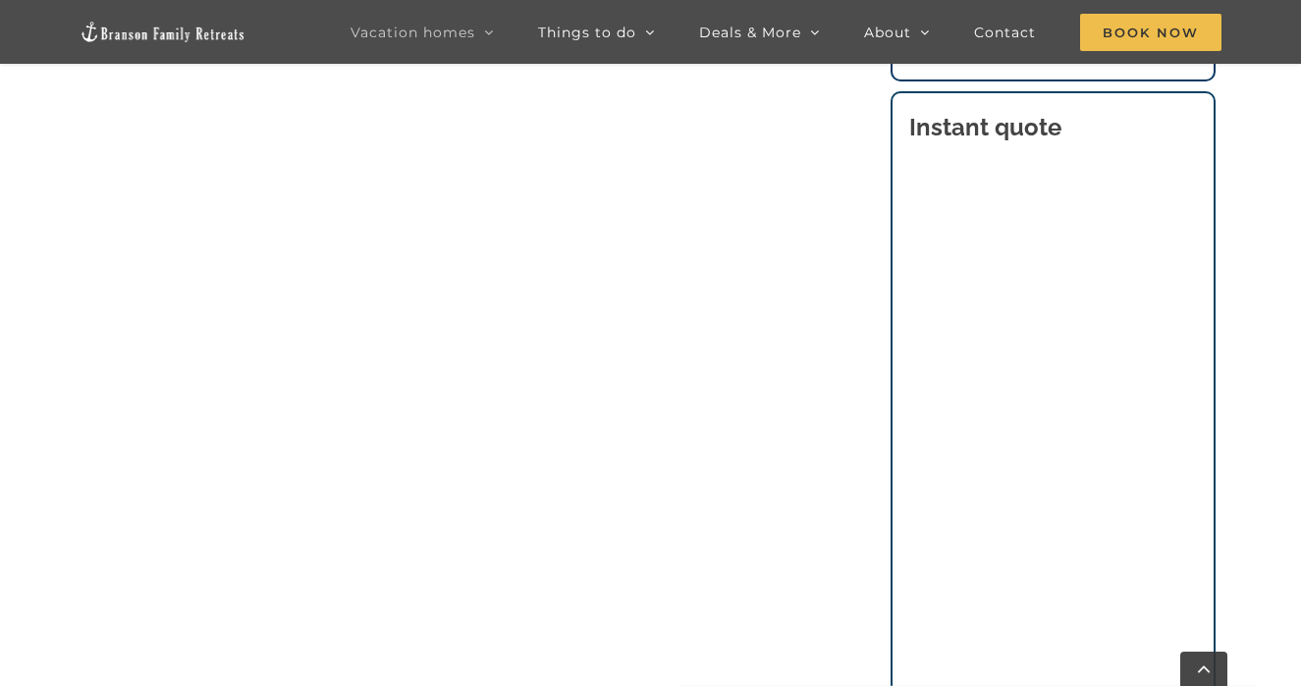
scroll to position [1818, 0]
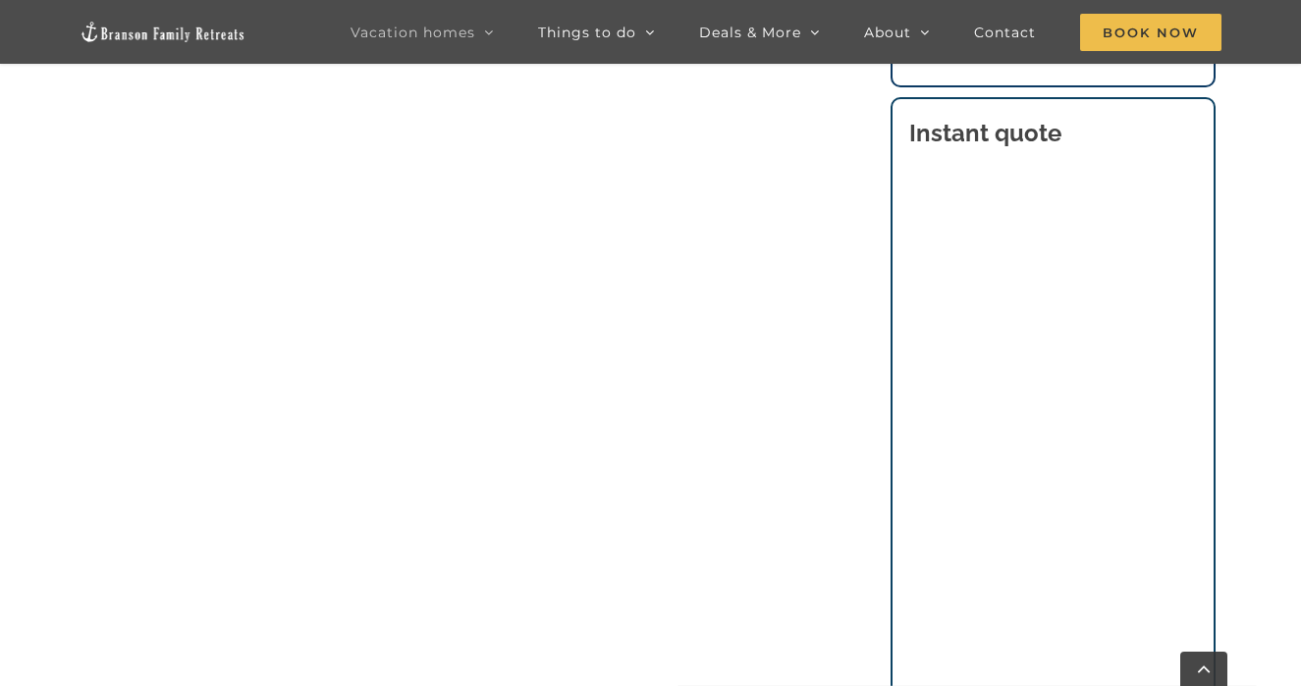
click at [1277, 425] on main "2 to 3 Bedroom Cabins and Lodges at Table Rock Lake | Branson Family Retreats t…" at bounding box center [650, 271] width 1301 height 2693
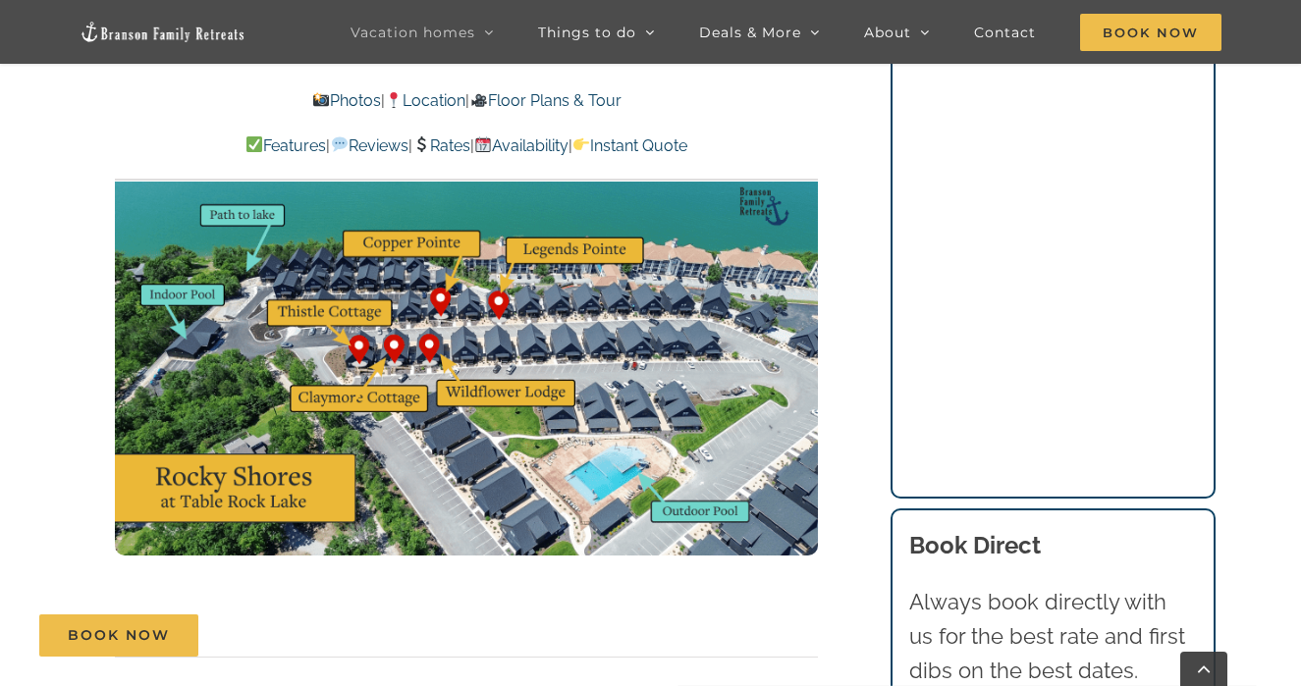
scroll to position [5989, 0]
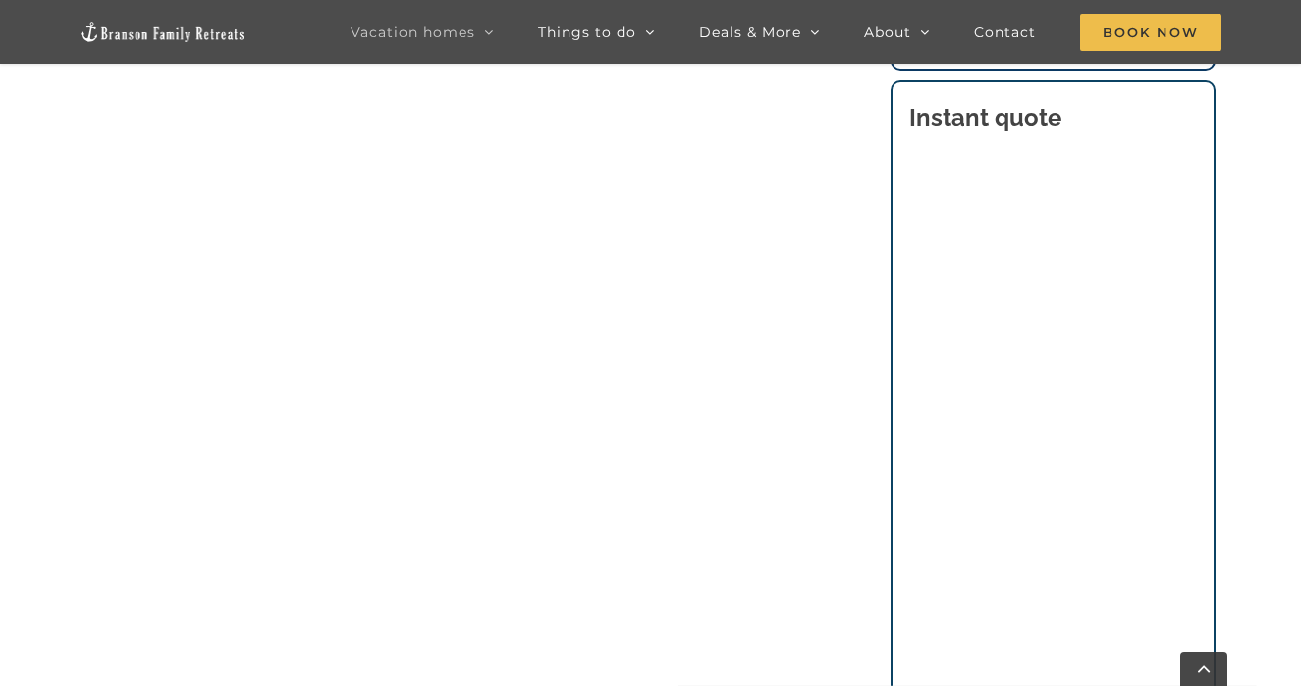
scroll to position [1494, 0]
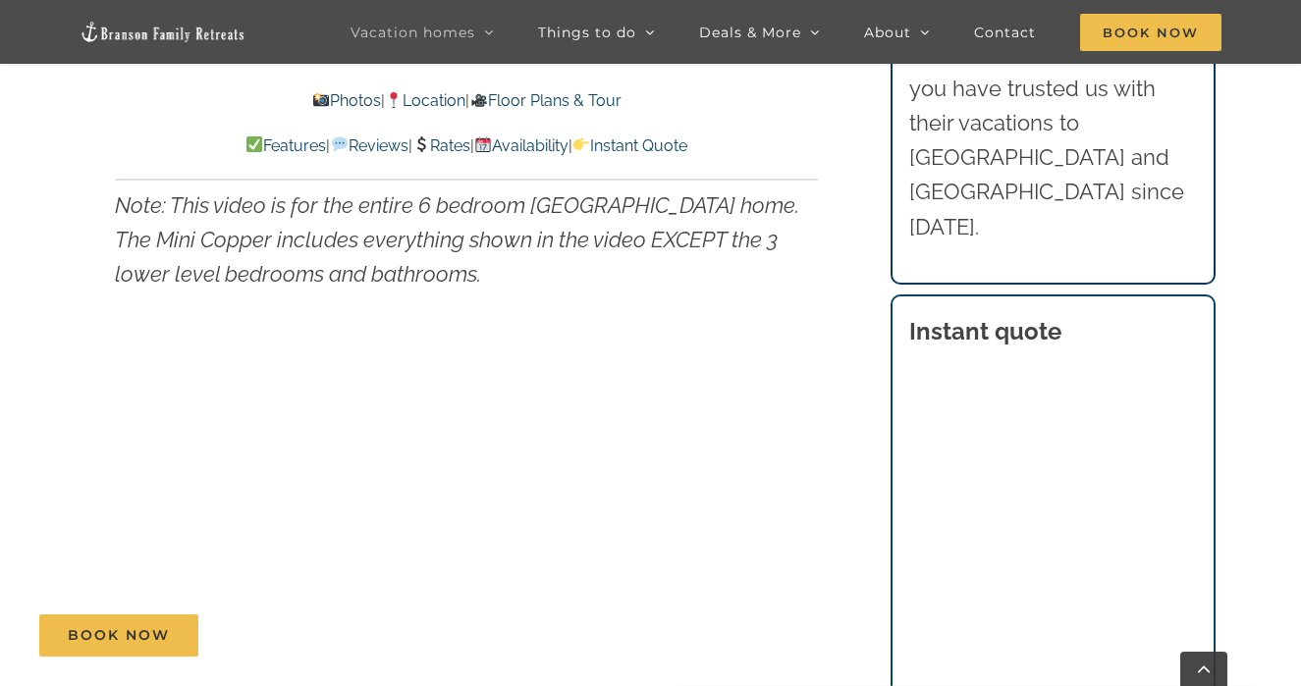
scroll to position [6876, 0]
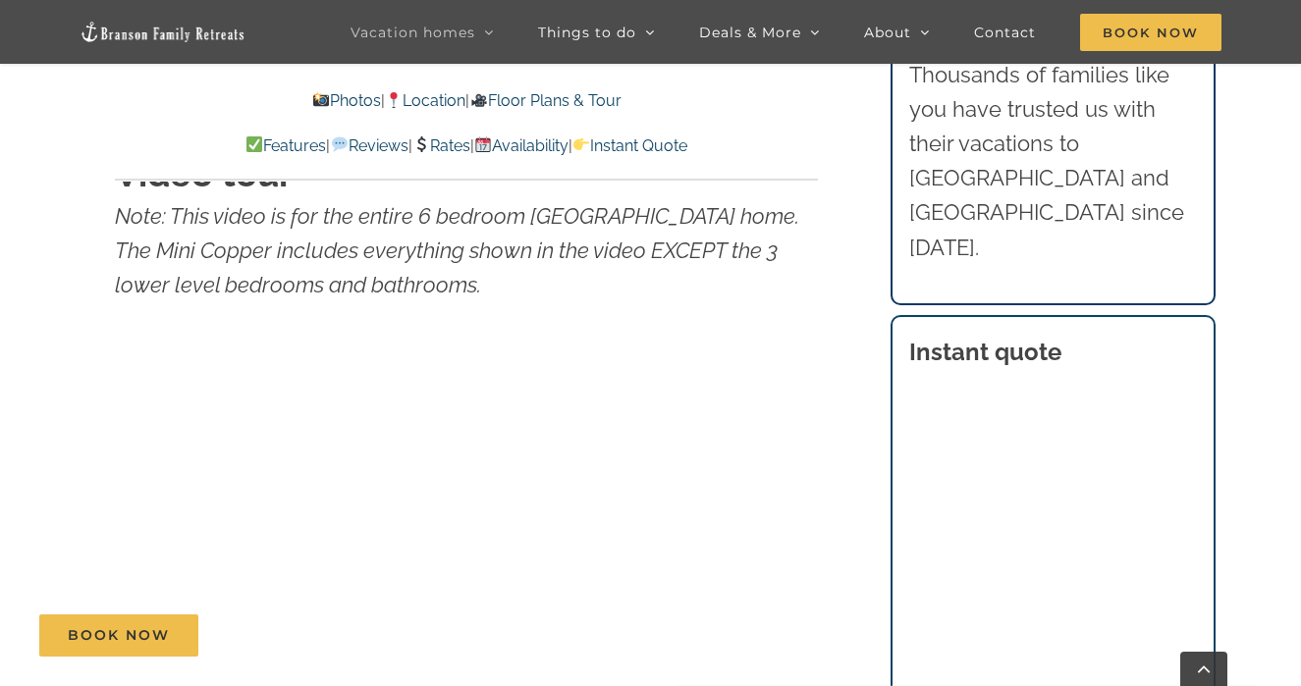
click at [826, 465] on div "Floor plans Video tour Note: This video is for the entire 6 bedroom Copper Poin…" at bounding box center [467, 347] width 781 height 763
click at [1299, 338] on main "Mini Copper at Table Rock Lake | Branson Family Retreats tyann.vhb@gmail.com 20…" at bounding box center [650, 386] width 1301 height 13039
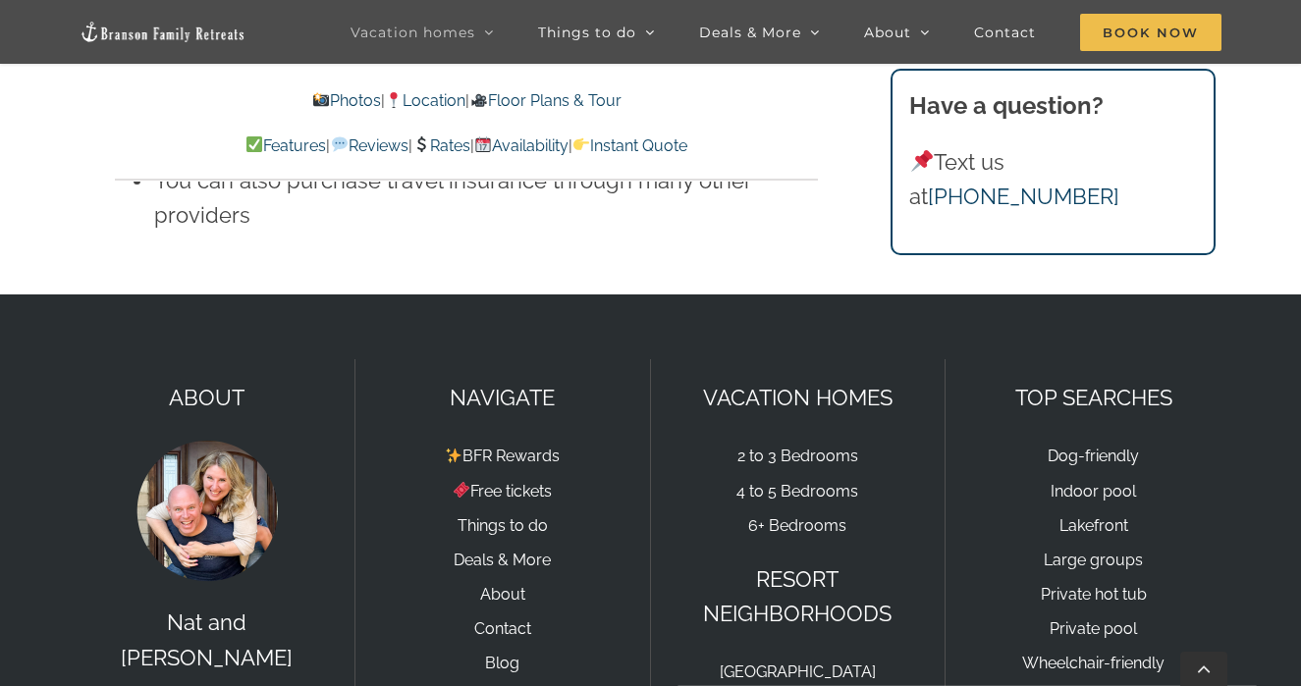
scroll to position [13700, 0]
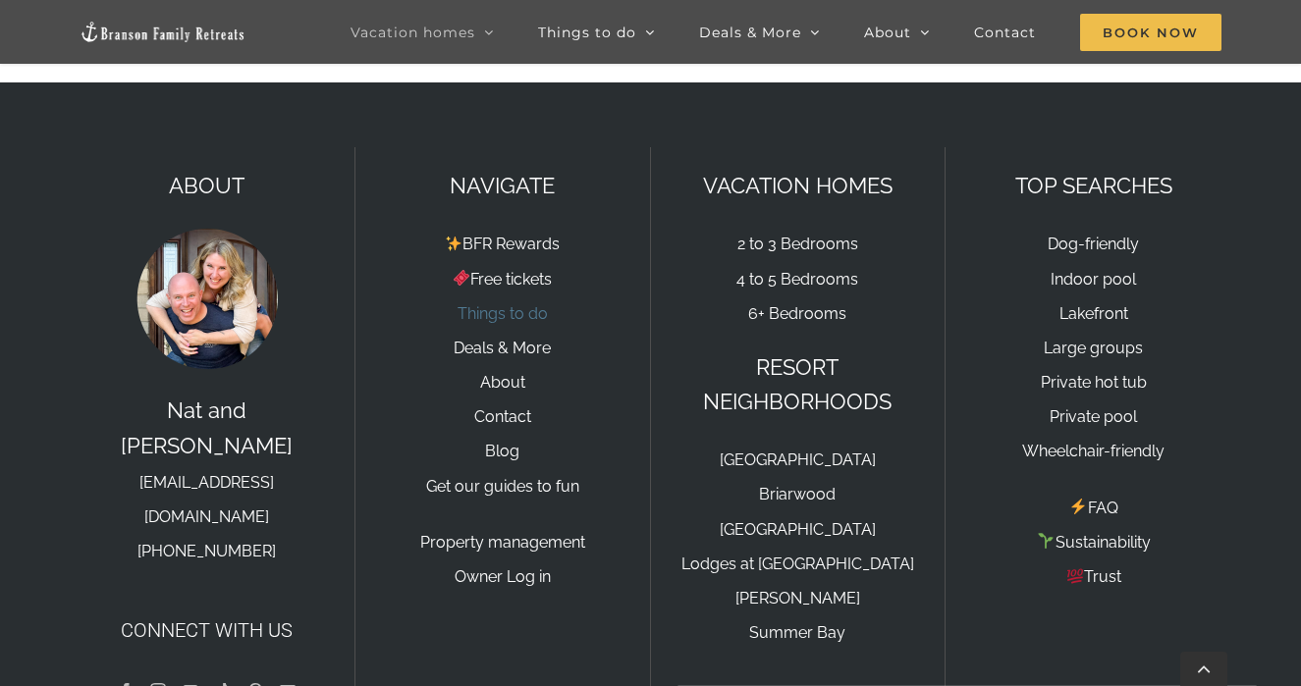
click at [516, 304] on link "Things to do" at bounding box center [502, 313] width 90 height 19
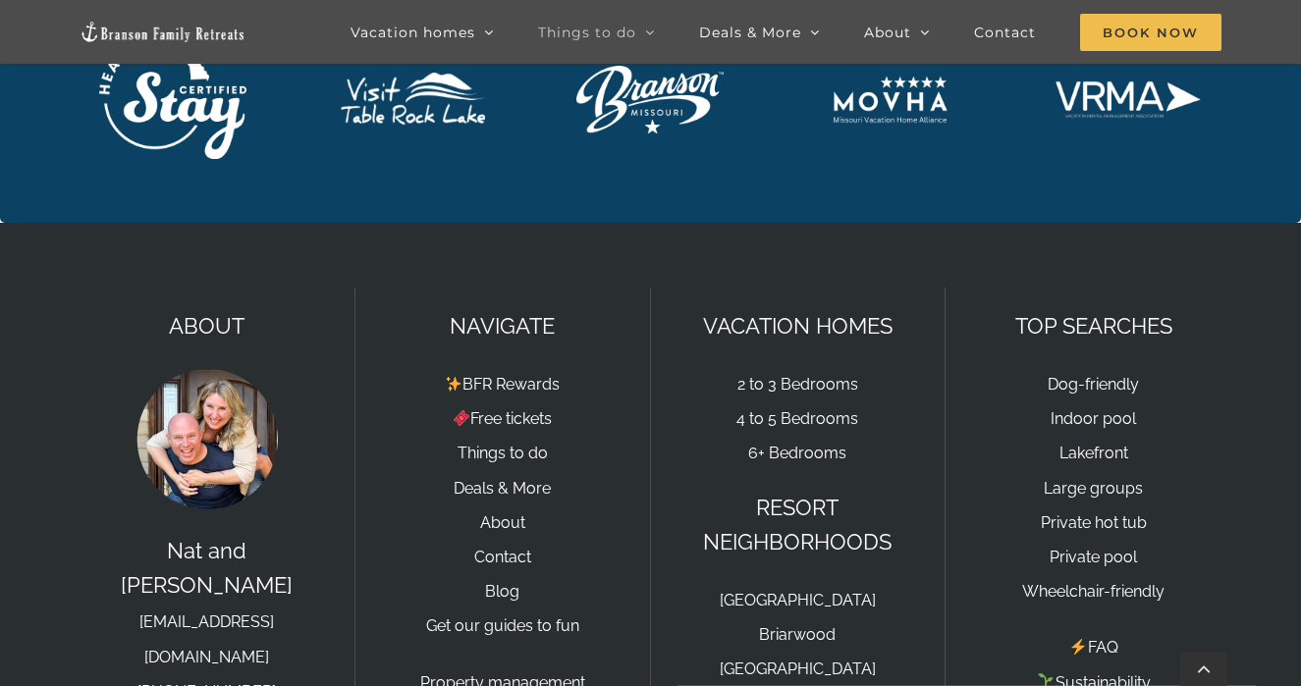
scroll to position [5197, 0]
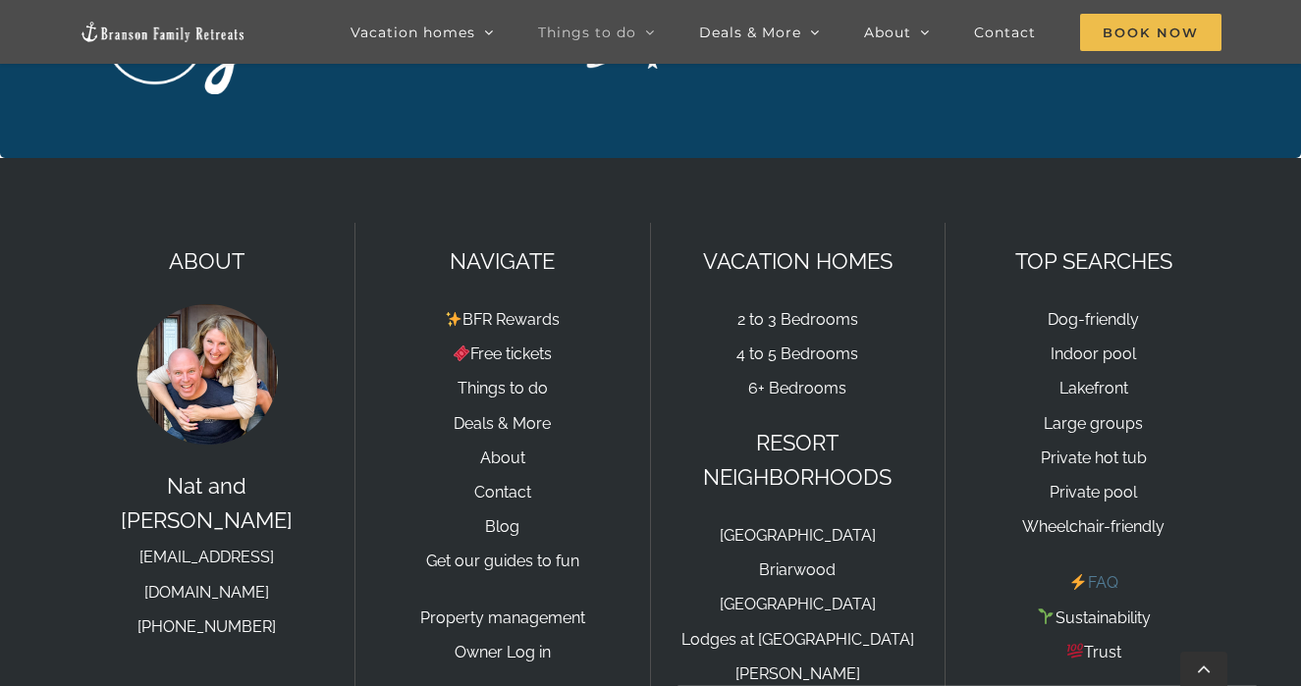
click at [1088, 573] on link "FAQ" at bounding box center [1093, 582] width 48 height 19
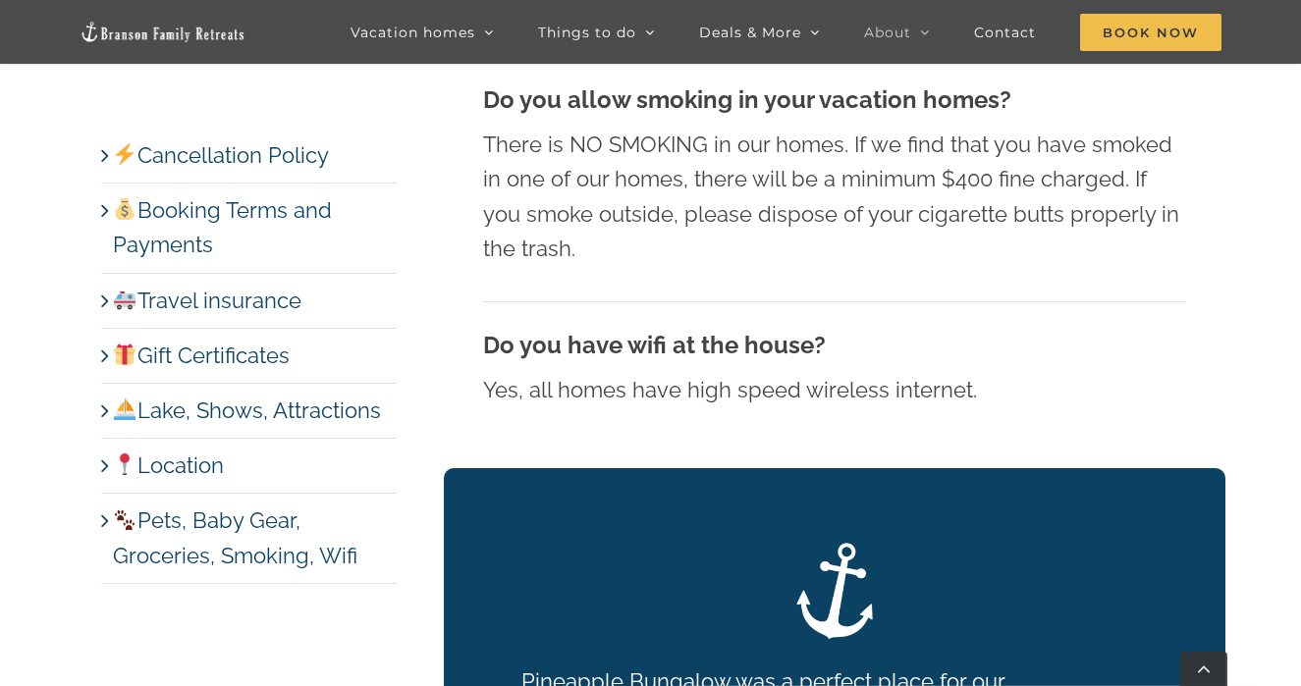
scroll to position [11544, 0]
